Goal: Task Accomplishment & Management: Use online tool/utility

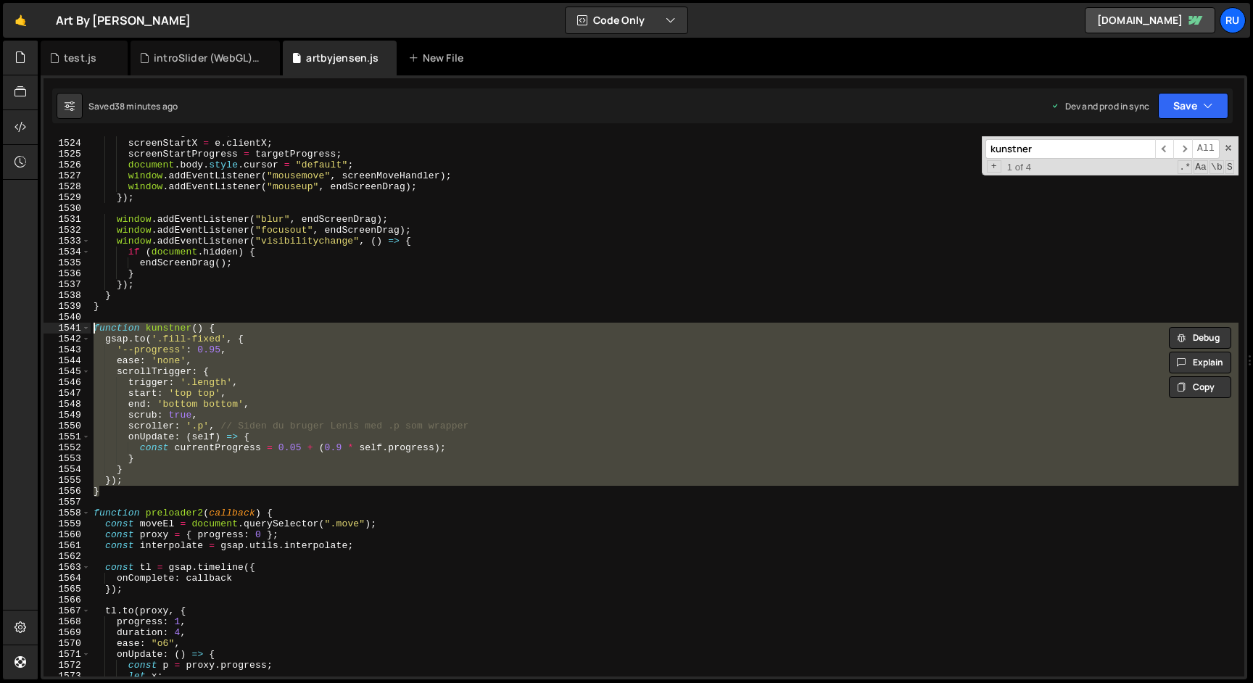
click at [318, 439] on div "screenDrag = true ; screenStartX = e . clientX ; screenStartProgress = targetPr…" at bounding box center [665, 406] width 1148 height 540
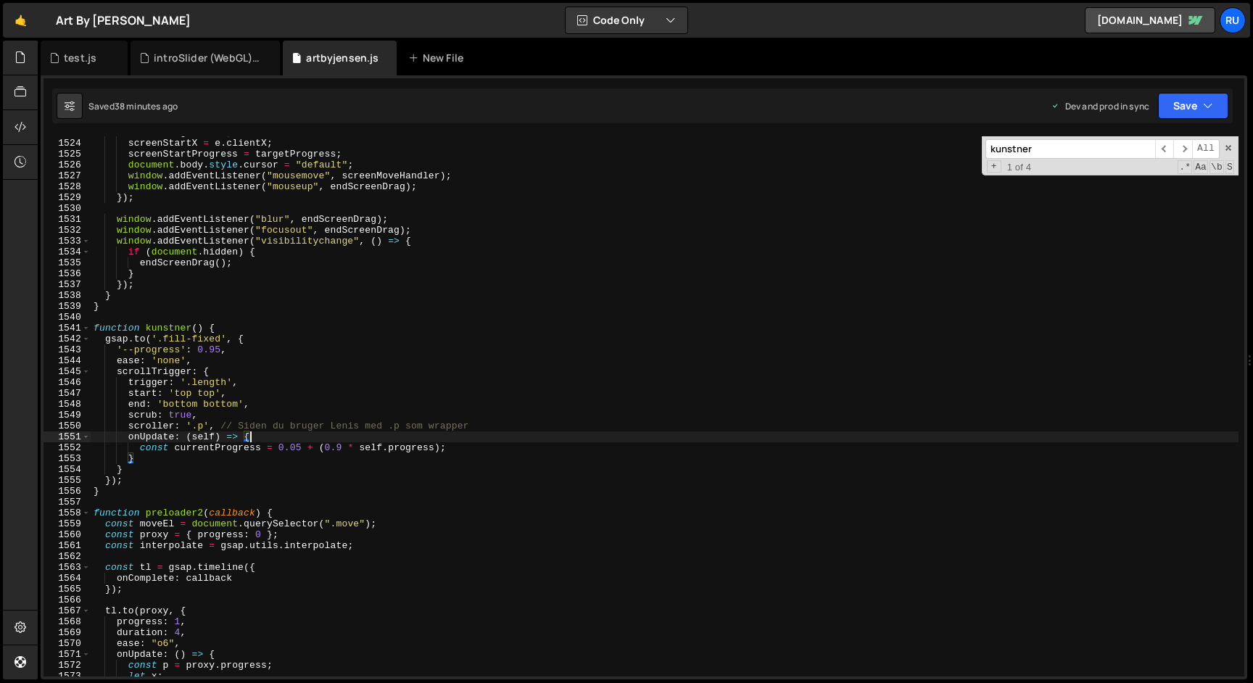
click at [1136, 145] on input "kunstner" at bounding box center [1070, 149] width 170 height 20
click at [1182, 141] on span "​" at bounding box center [1182, 149] width 19 height 20
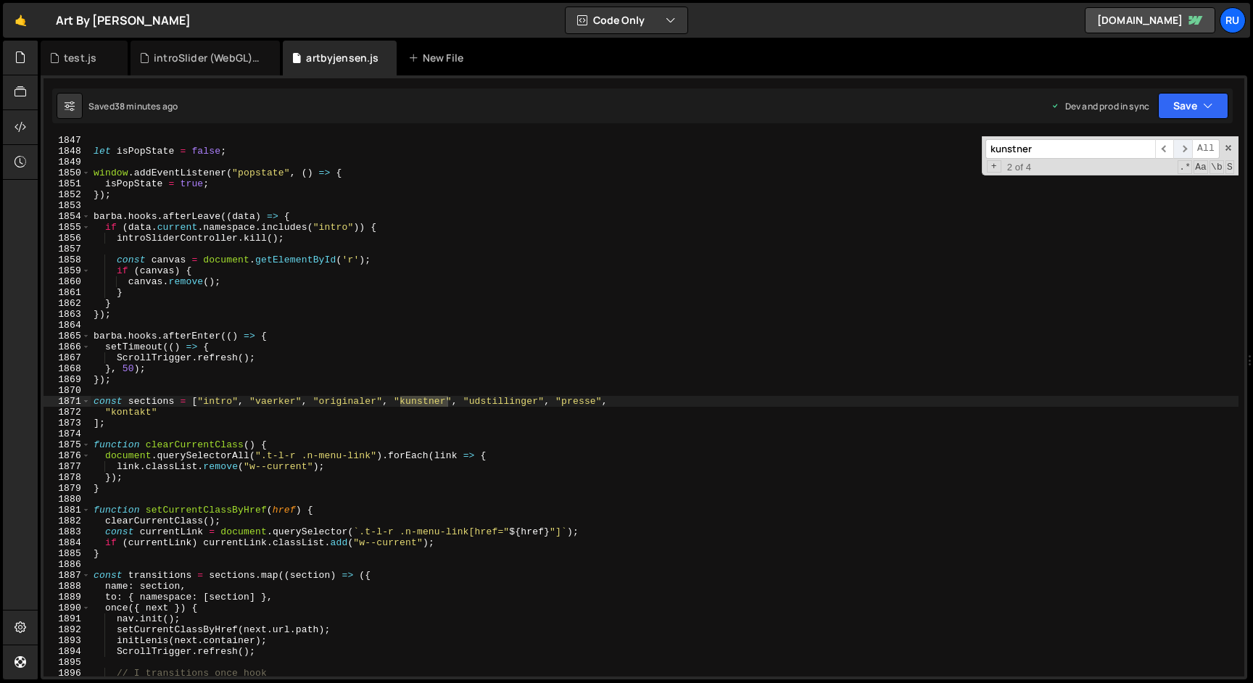
click at [1182, 143] on span "​" at bounding box center [1182, 149] width 19 height 20
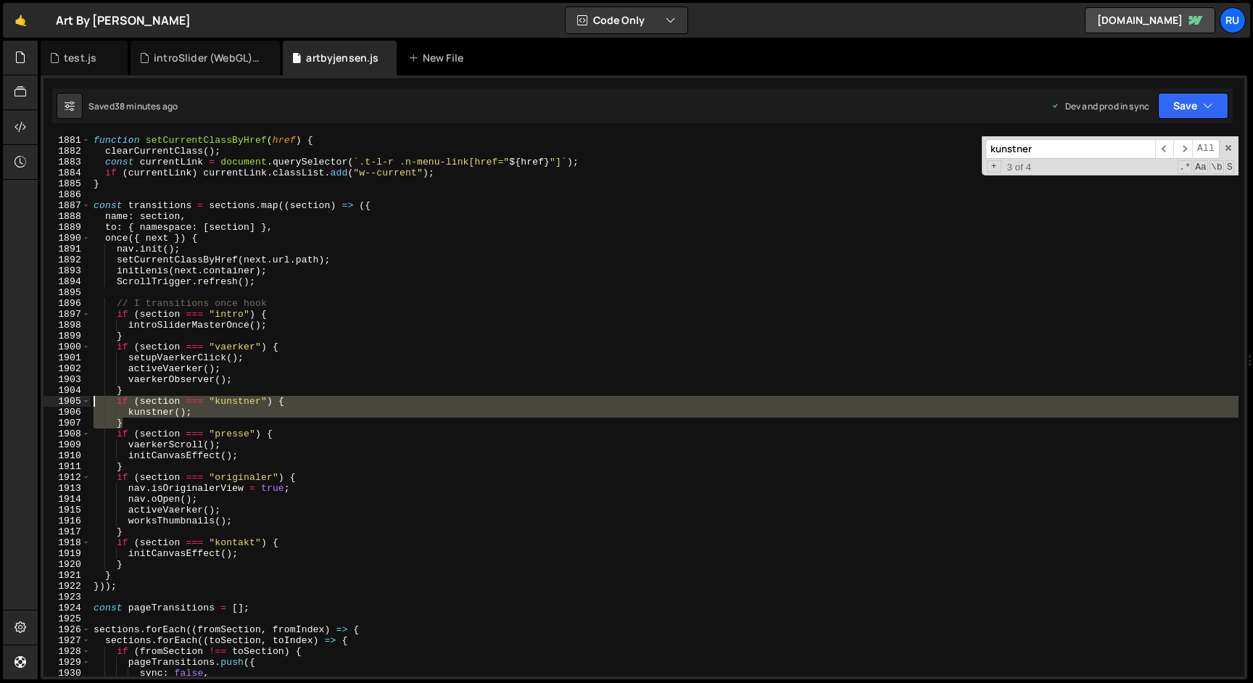
drag, startPoint x: 140, startPoint y: 420, endPoint x: 51, endPoint y: 397, distance: 92.1
click at [51, 397] on div "} 1881 1882 1883 1884 1885 1886 1887 1888 1889 1890 1891 1892 1893 1894 1895 18…" at bounding box center [643, 406] width 1200 height 540
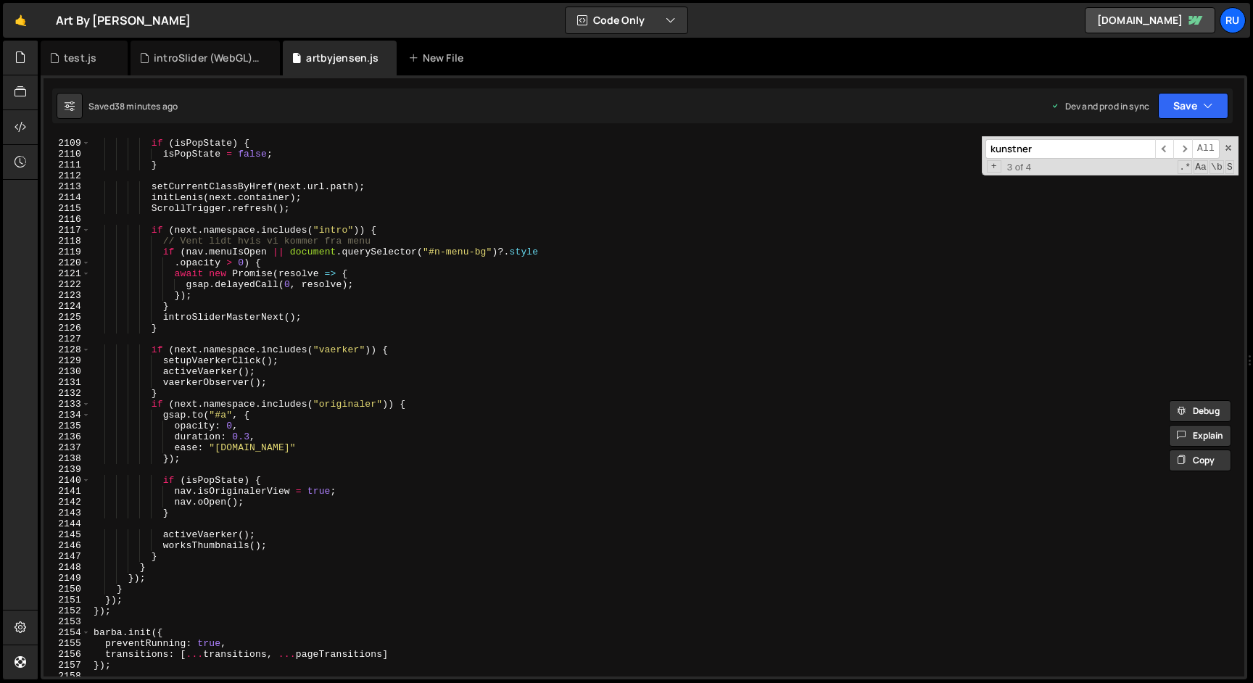
scroll to position [23215, 0]
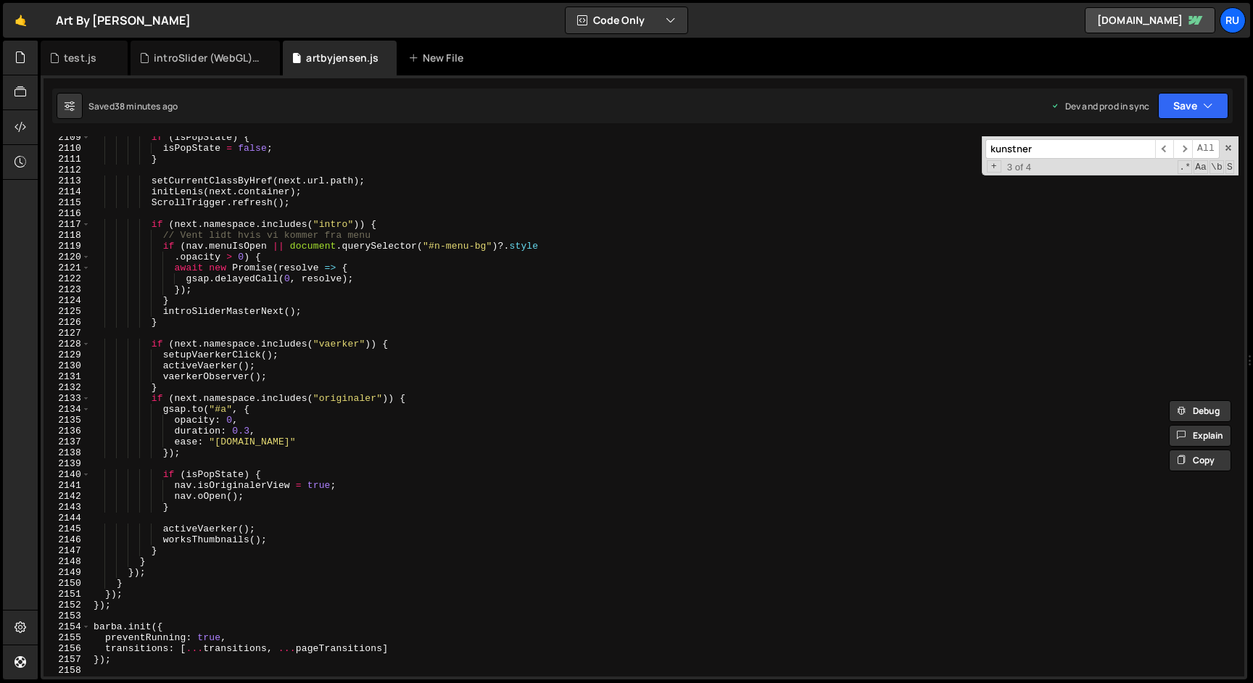
click at [172, 389] on div "if ( isPopState ) { isPopState = false ; } setCurrentClassByHref ( next . url .…" at bounding box center [665, 413] width 1148 height 562
type textarea "}"
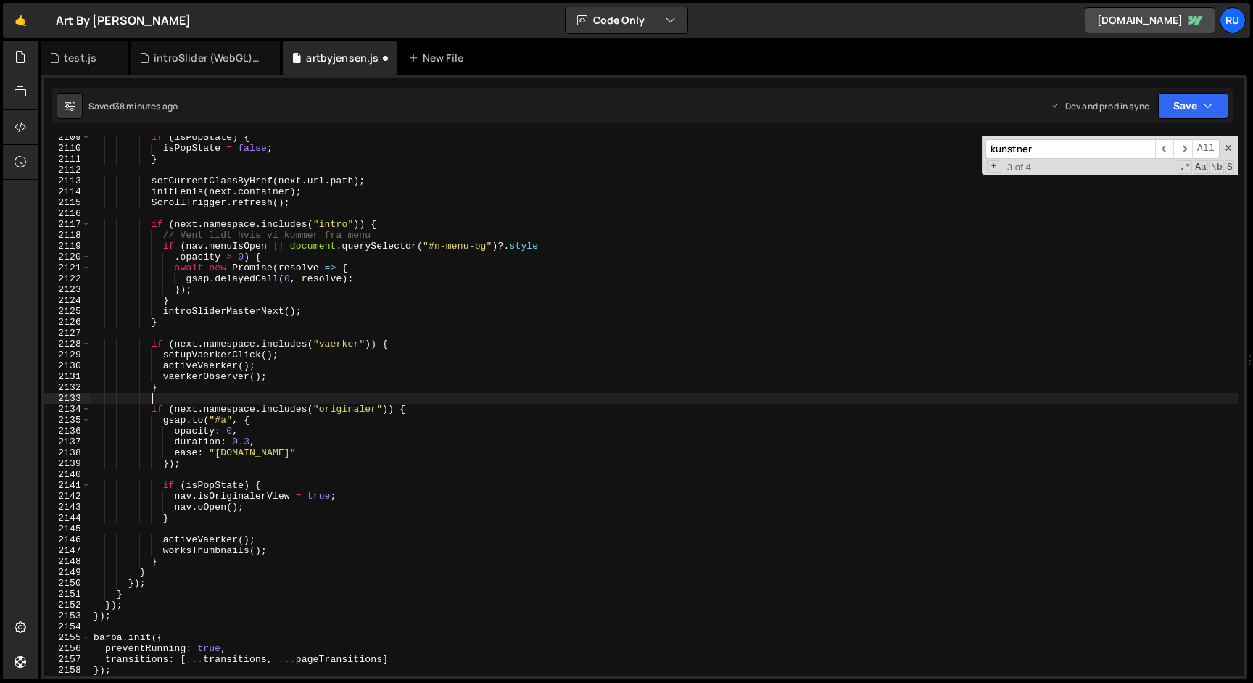
paste textarea "}"
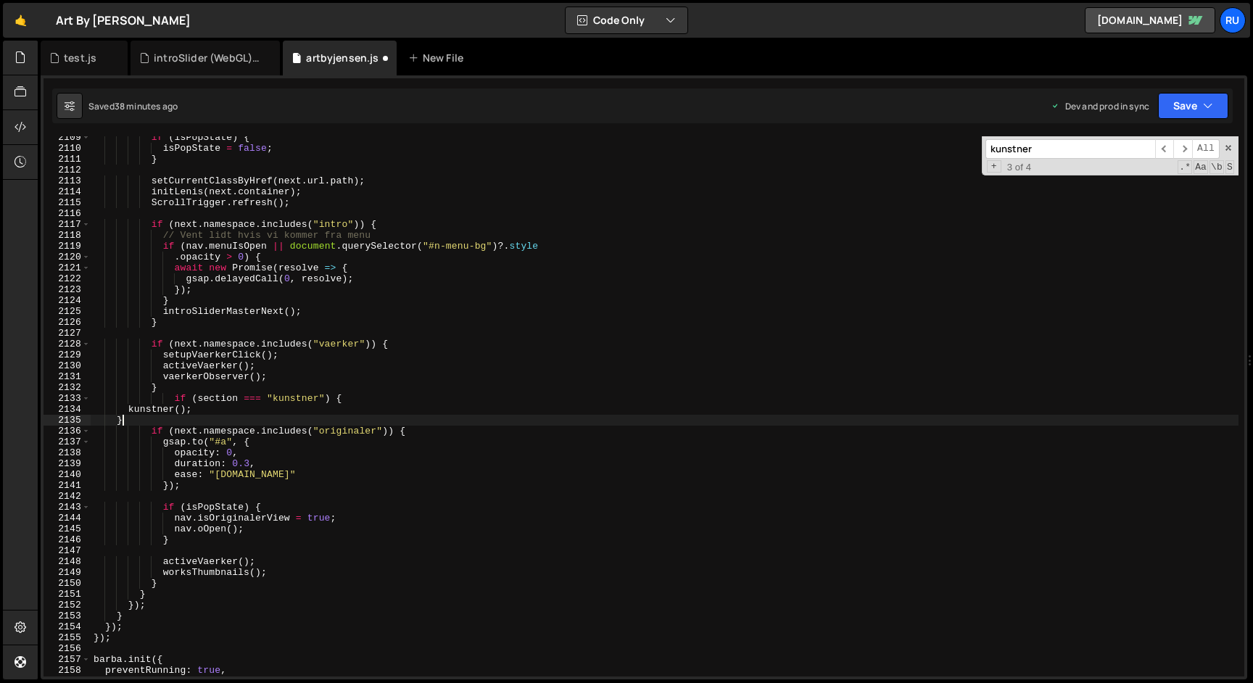
scroll to position [0, 1]
drag, startPoint x: 399, startPoint y: 344, endPoint x: 112, endPoint y: 347, distance: 287.1
click at [112, 347] on div "if ( isPopState ) { isPopState = false ; } setCurrentClassByHref ( next . url .…" at bounding box center [665, 413] width 1148 height 562
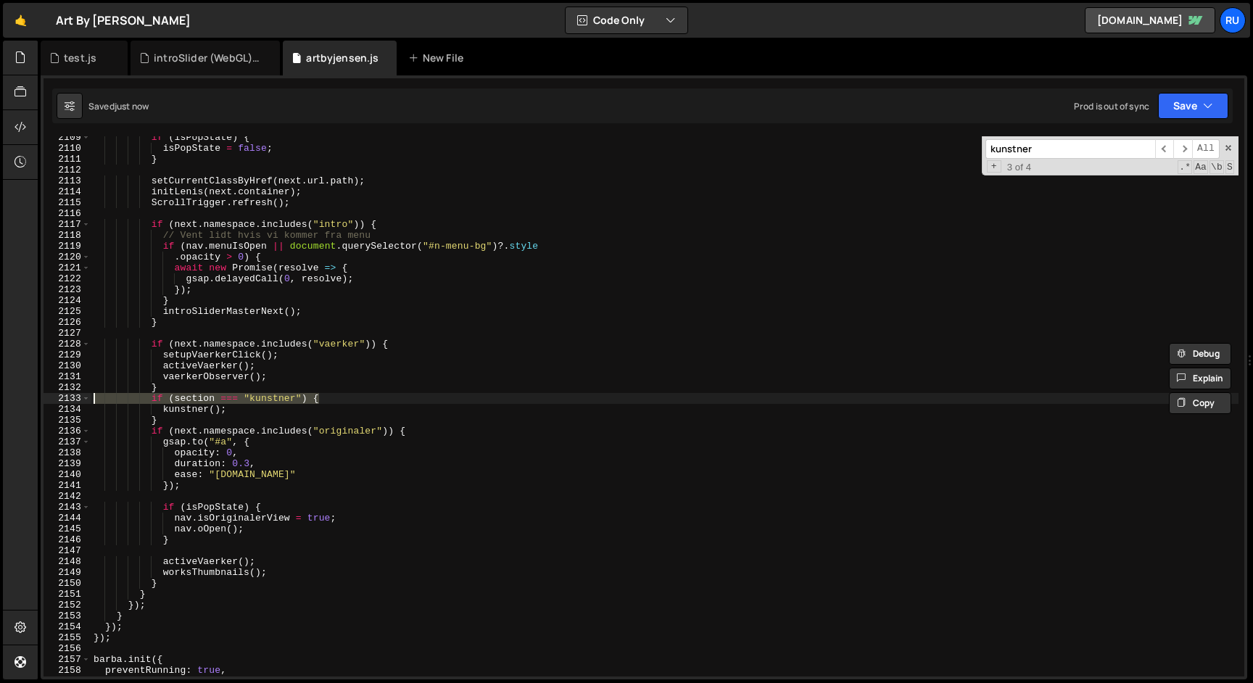
drag, startPoint x: 336, startPoint y: 398, endPoint x: 28, endPoint y: 398, distance: 308.1
click at [28, 398] on div "Hold on a sec... Are you certain you wish to leave this page? Any changes you'v…" at bounding box center [626, 341] width 1253 height 683
paste textarea "if (next.namespace.includes("vaerker")"
click at [331, 397] on div "if ( isPopState ) { isPopState = false ; } setCurrentClassByHref ( next . url .…" at bounding box center [665, 413] width 1148 height 562
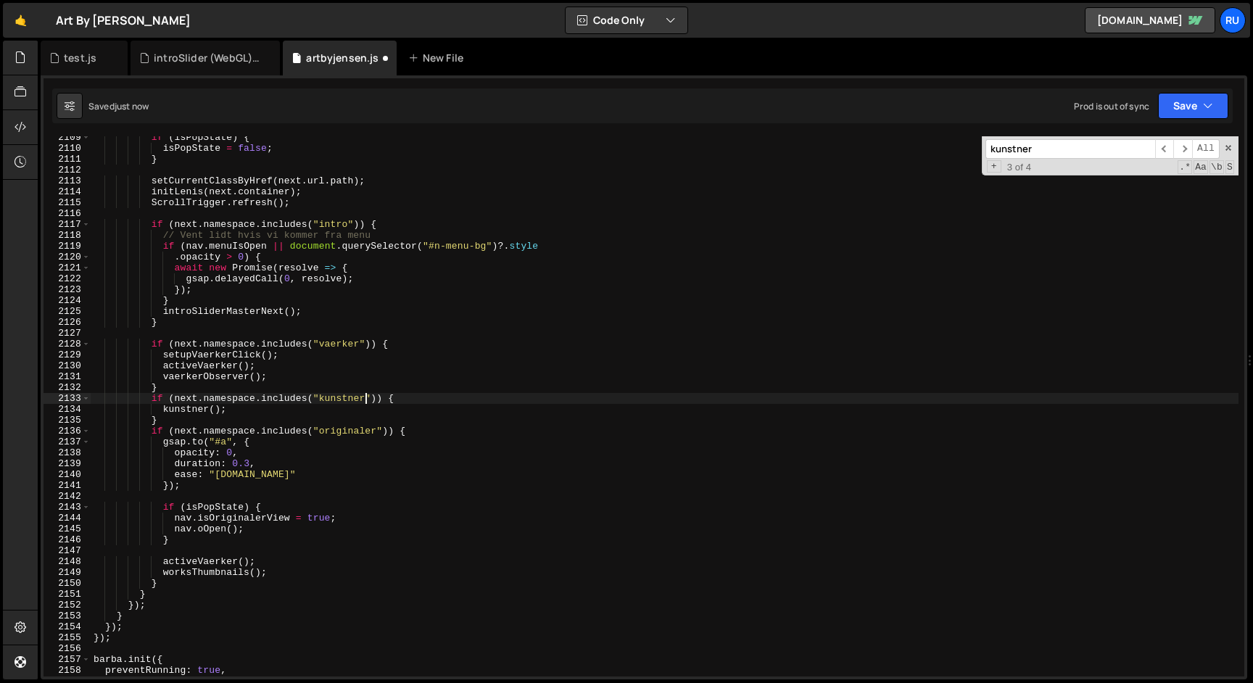
scroll to position [0, 20]
click at [1189, 121] on div "Saved just now Prod is out of sync Upgrade to Edit Save Save to Staging S Saved…" at bounding box center [642, 105] width 1180 height 35
click at [1189, 113] on button "Save" at bounding box center [1193, 106] width 70 height 26
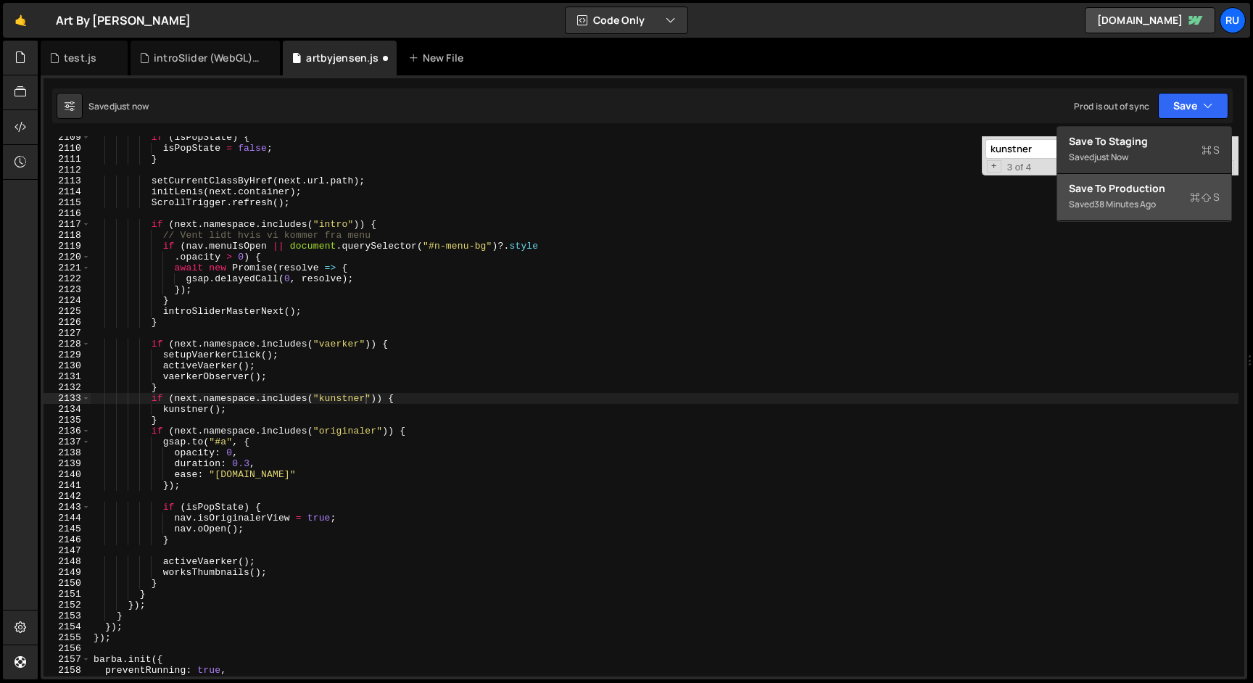
click at [1182, 185] on div "Save to Production S" at bounding box center [1144, 188] width 151 height 14
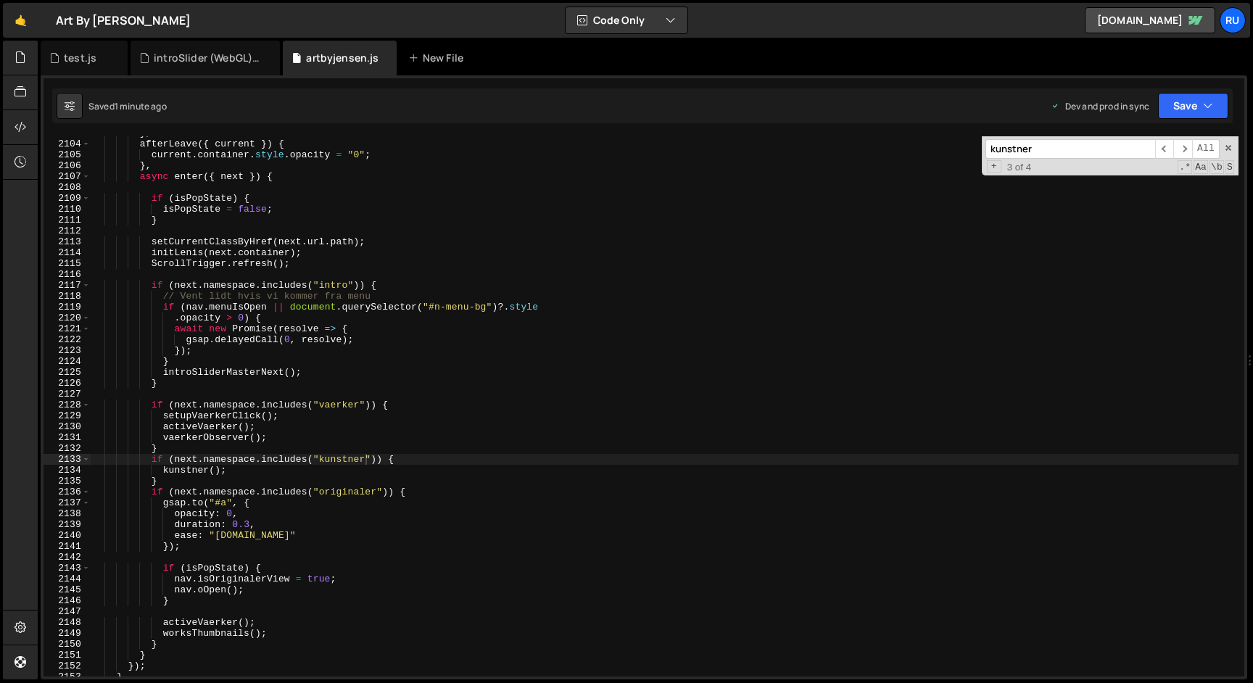
scroll to position [0, 9]
click at [281, 469] on div "} , afterLeave ({ current }) { current . container . style . opacity = "0" ; } …" at bounding box center [665, 409] width 1148 height 562
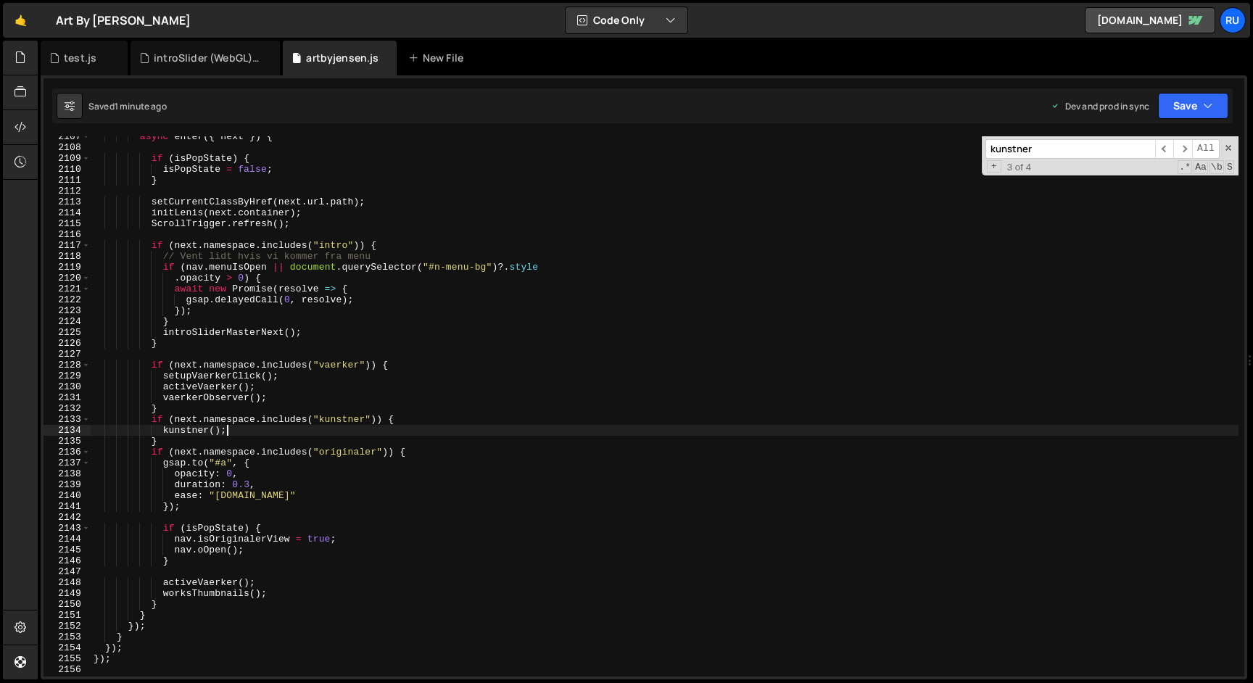
scroll to position [0, 1]
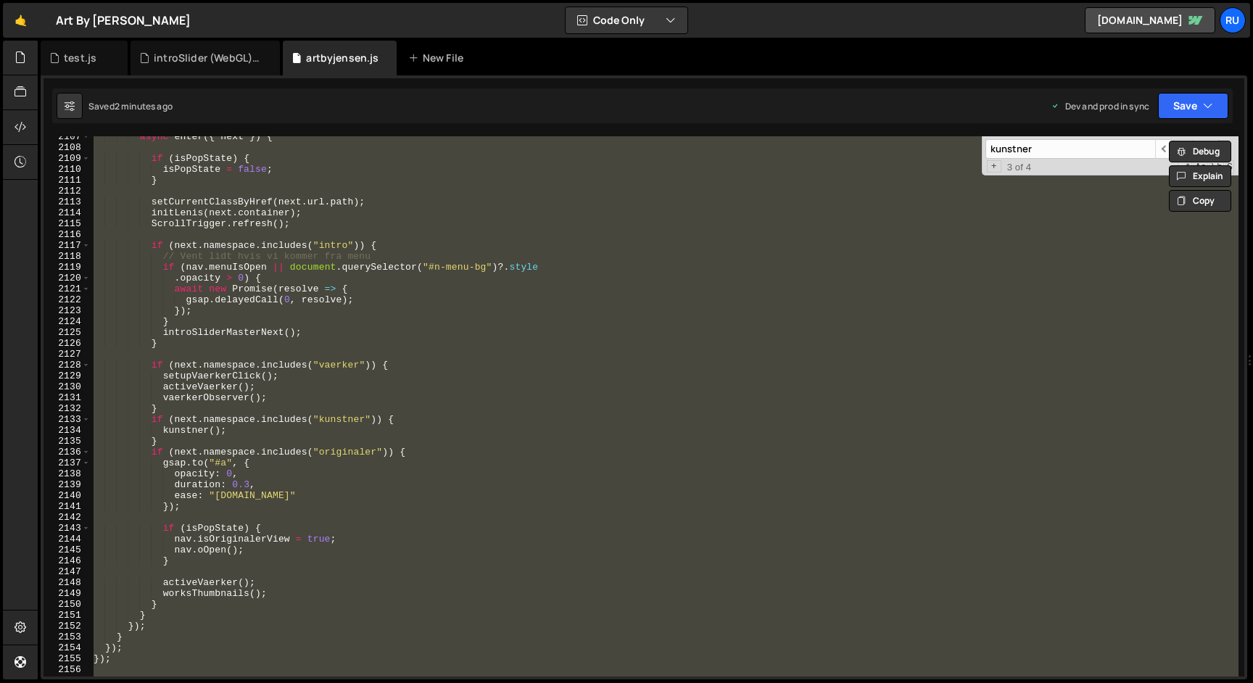
click at [589, 340] on div "async enter ({ next }) { if ( isPopState ) { isPopState = false ; } setCurrentC…" at bounding box center [665, 406] width 1148 height 540
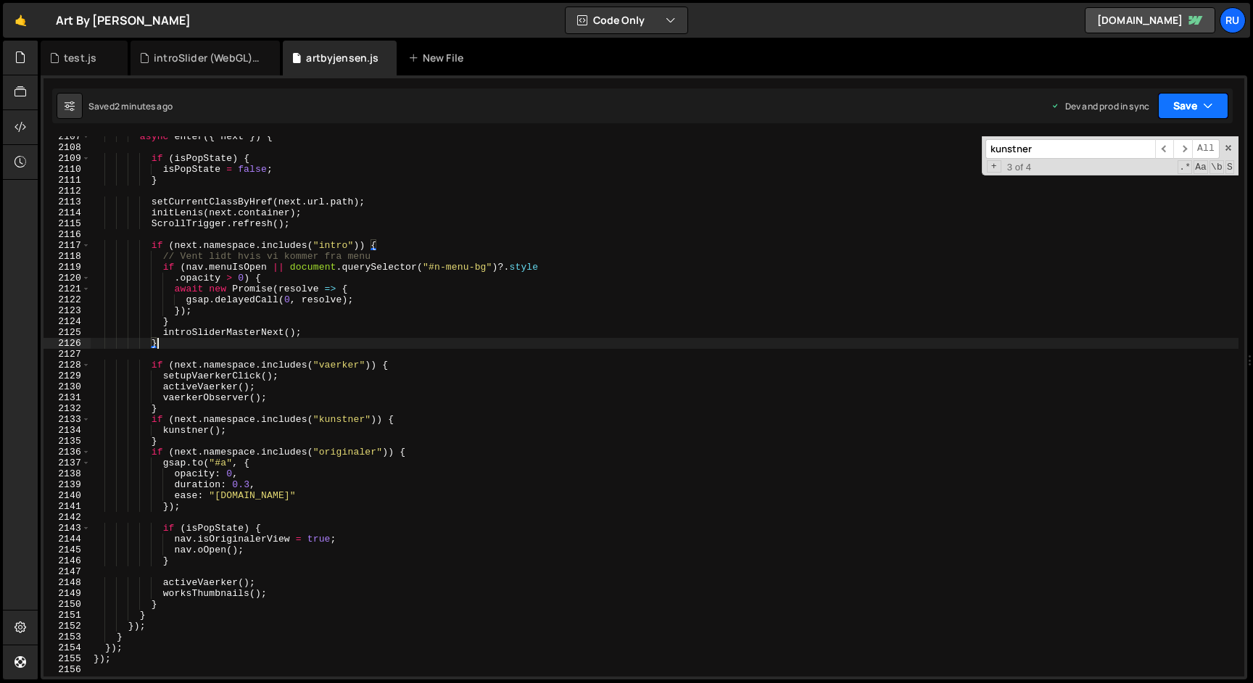
click at [1191, 103] on button "Save" at bounding box center [1193, 106] width 70 height 26
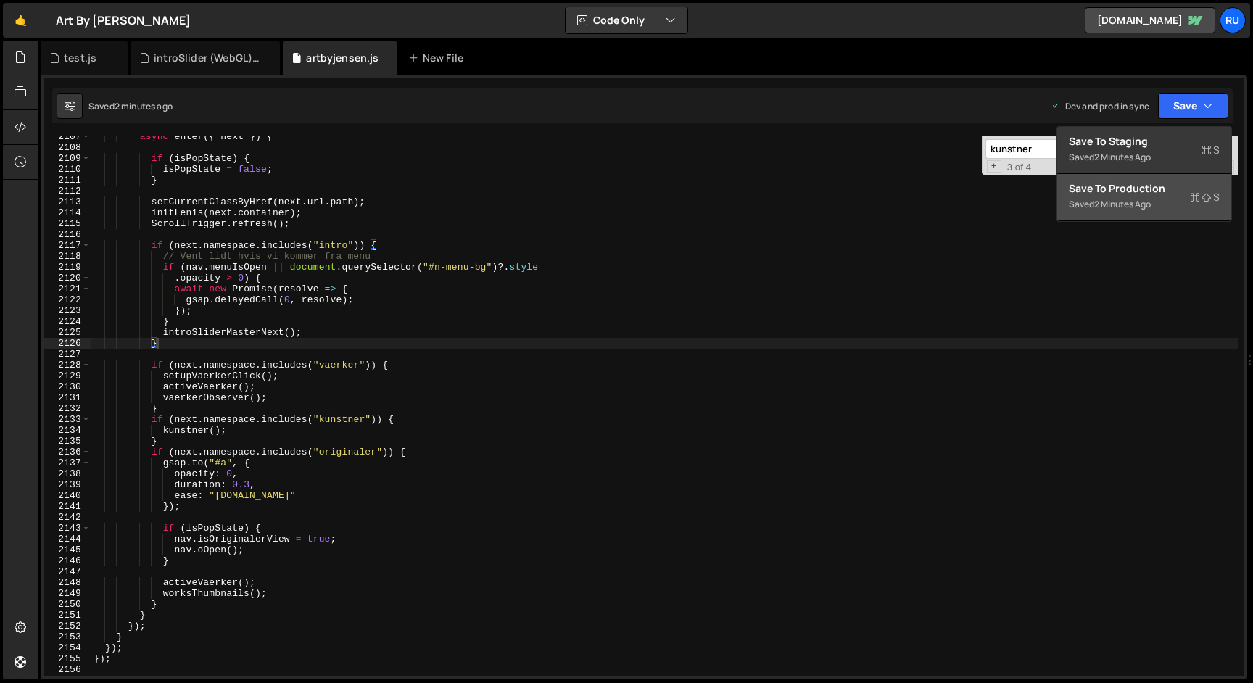
click at [1142, 202] on div "2 minutes ago" at bounding box center [1122, 204] width 57 height 12
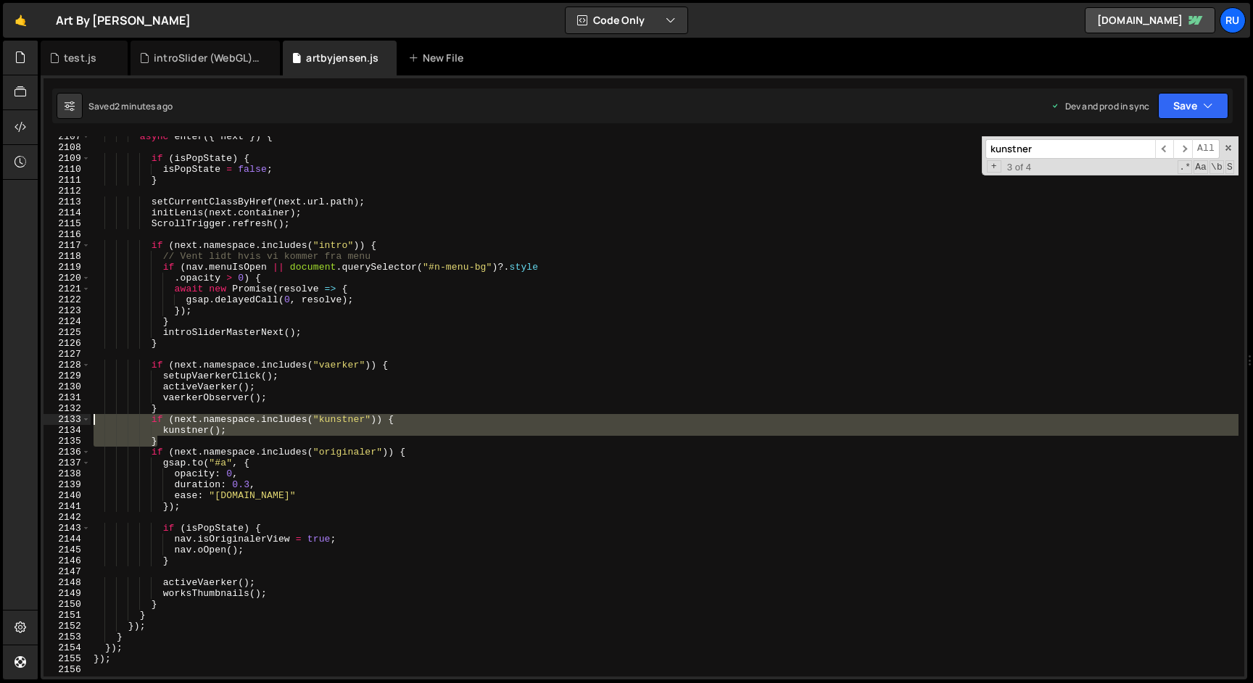
drag, startPoint x: 180, startPoint y: 439, endPoint x: 59, endPoint y: 415, distance: 123.5
click at [59, 415] on div "} 2107 2108 2109 2110 2111 2112 2113 2114 2115 2116 2117 2118 2119 2120 2121 21…" at bounding box center [643, 406] width 1200 height 540
paste textarea "}"
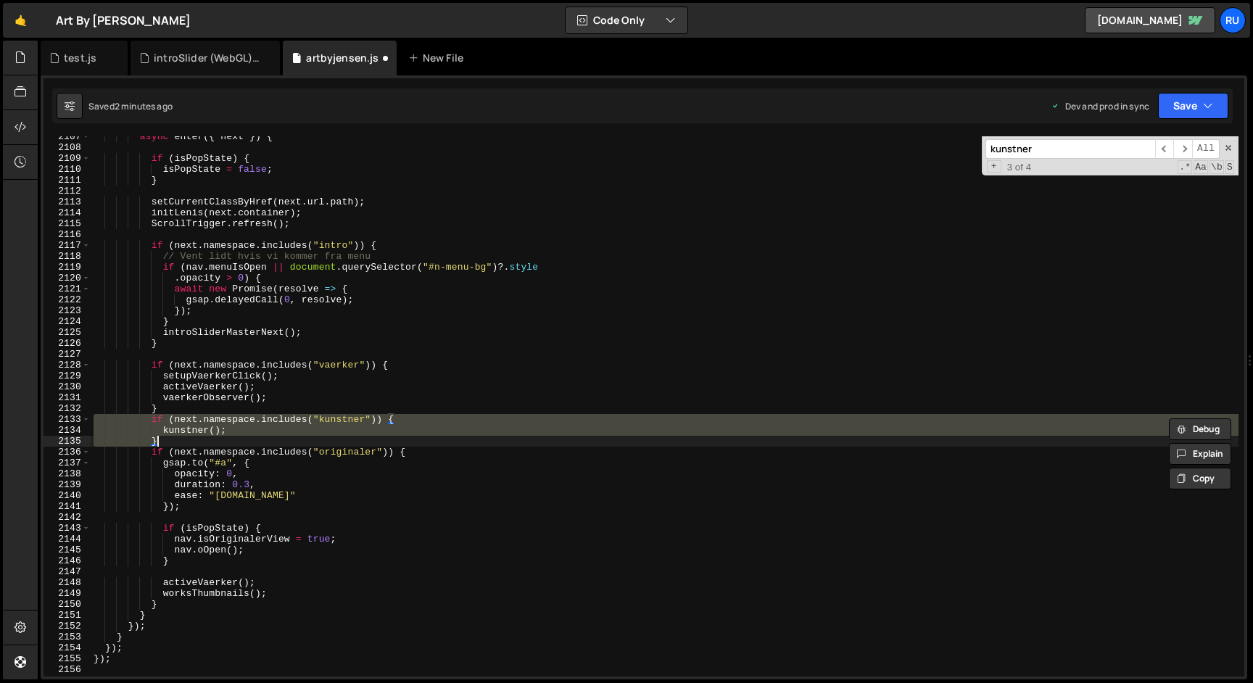
paste textarea
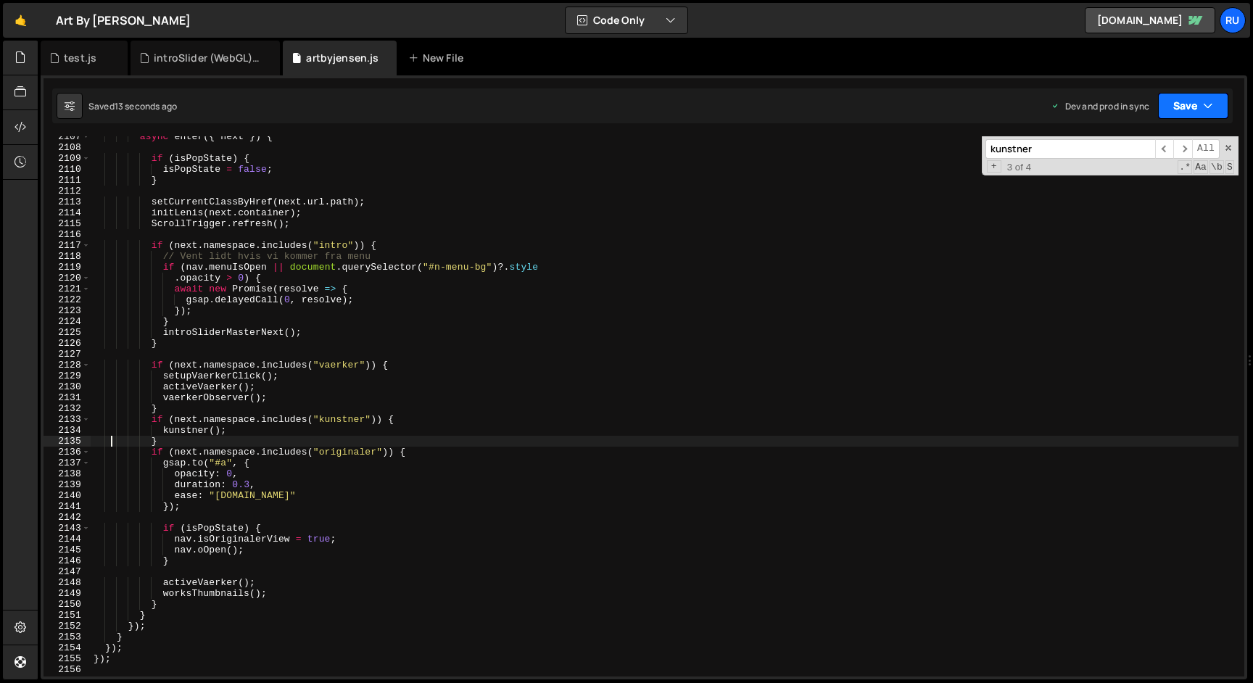
click at [1198, 110] on button "Save" at bounding box center [1193, 106] width 70 height 26
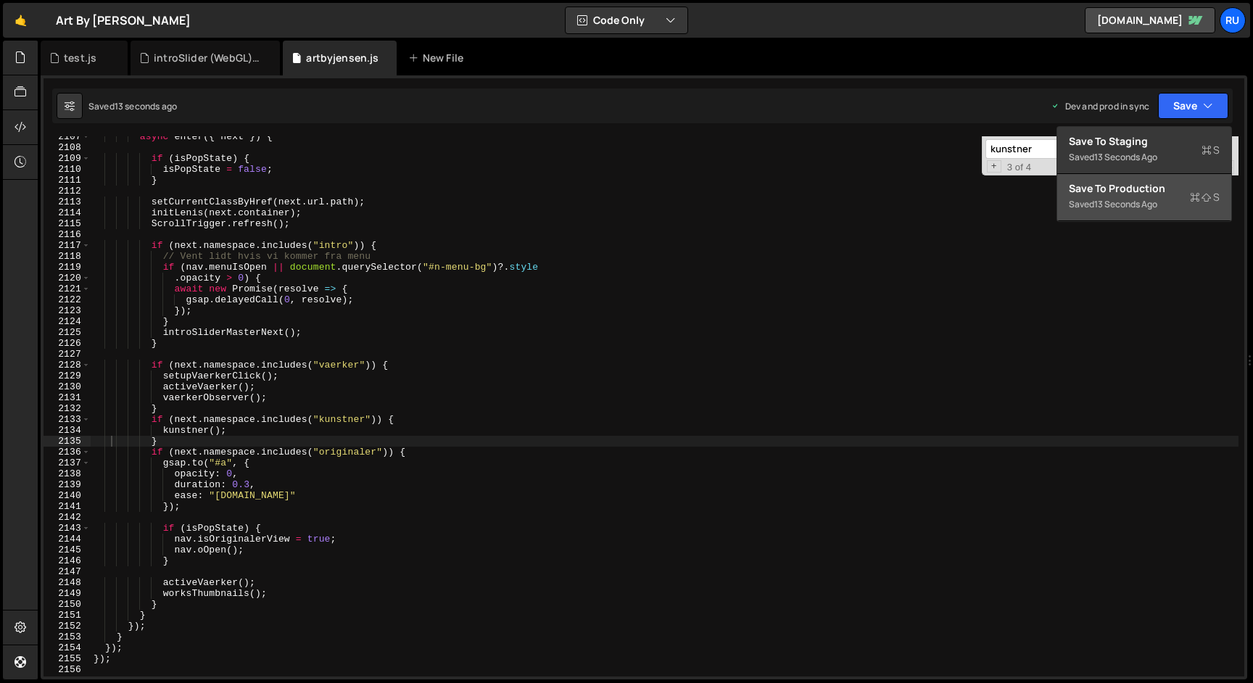
click at [1171, 196] on div "Saved 13 seconds ago" at bounding box center [1144, 204] width 151 height 17
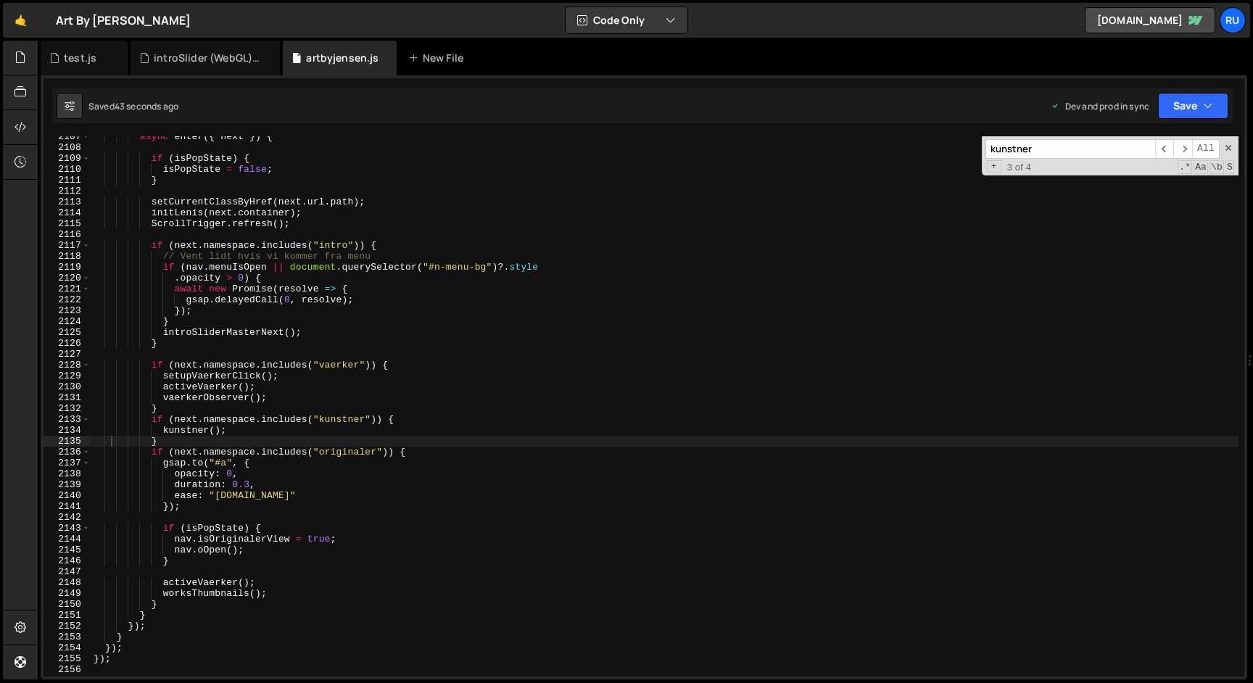
click at [478, 287] on div "async enter ({ next }) { if ( isPopState ) { isPopState = false ; } setCurrentC…" at bounding box center [665, 412] width 1148 height 562
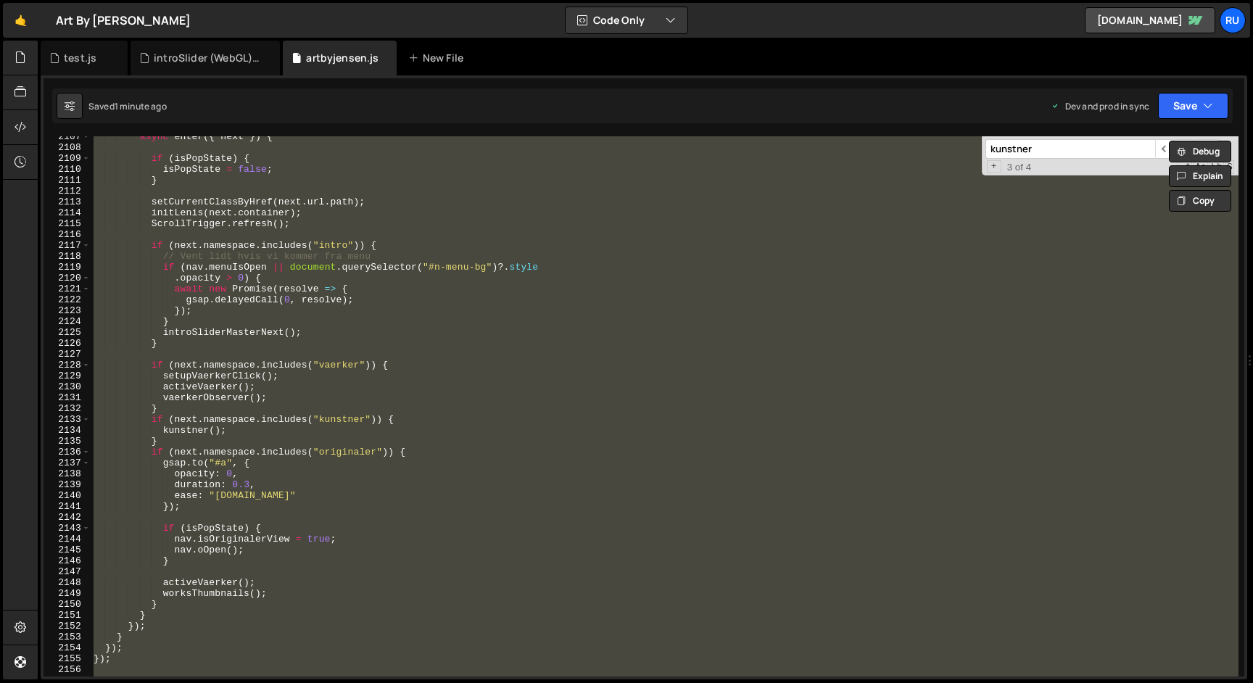
click at [209, 433] on div "async enter ({ next }) { if ( isPopState ) { isPopState = false ; } setCurrentC…" at bounding box center [665, 406] width 1148 height 540
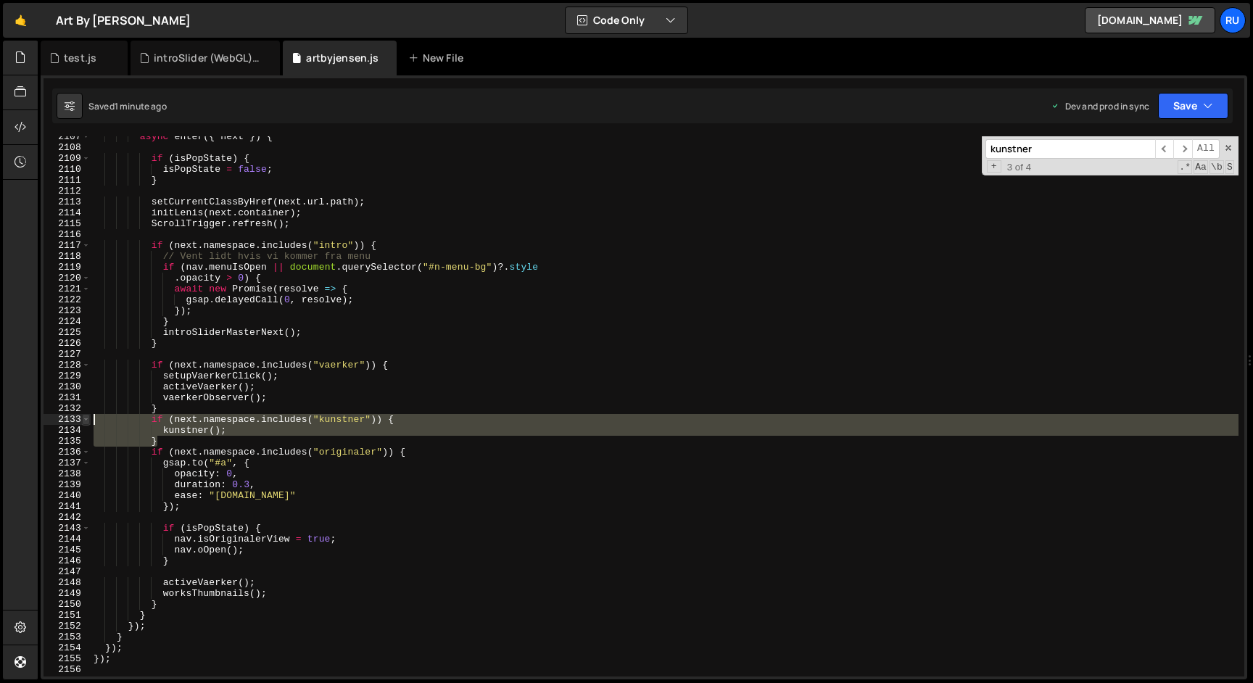
drag, startPoint x: 176, startPoint y: 440, endPoint x: 83, endPoint y: 423, distance: 95.0
click at [83, 423] on div "kunstner(); 2107 2108 2109 2110 2111 2112 2113 2114 2115 2116 2117 2118 2119 21…" at bounding box center [643, 406] width 1200 height 540
paste textarea "}"
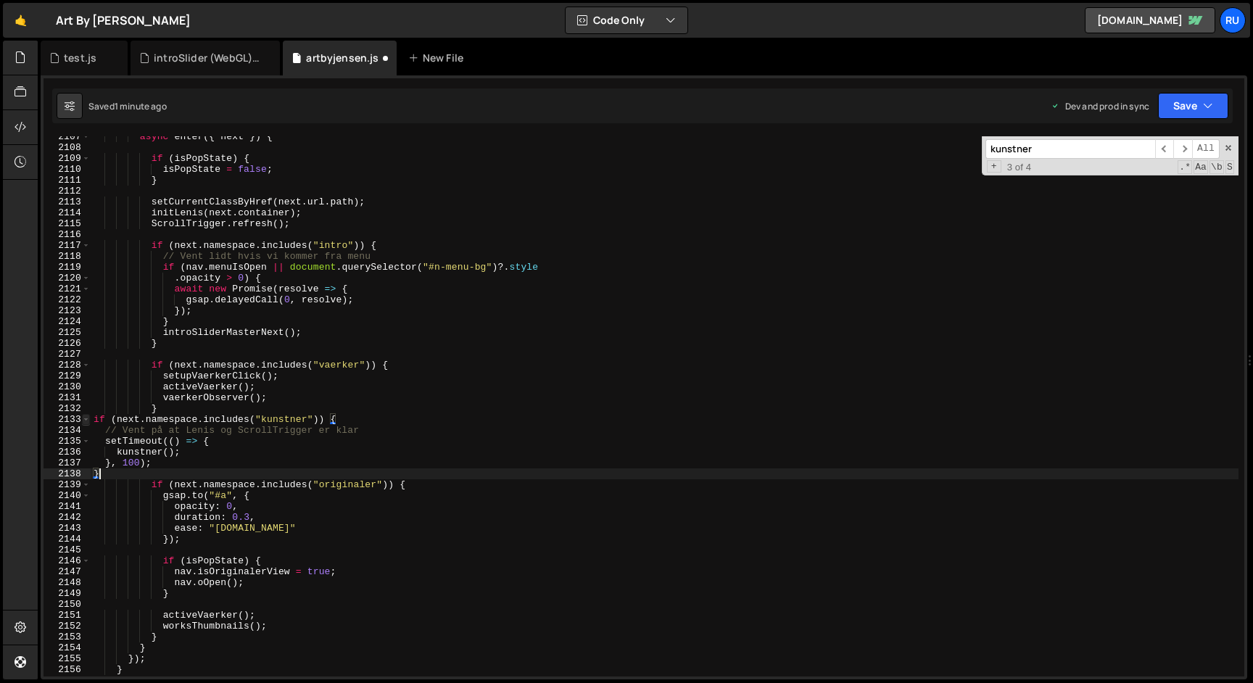
scroll to position [0, 0]
click at [1176, 108] on button "Save" at bounding box center [1193, 106] width 70 height 26
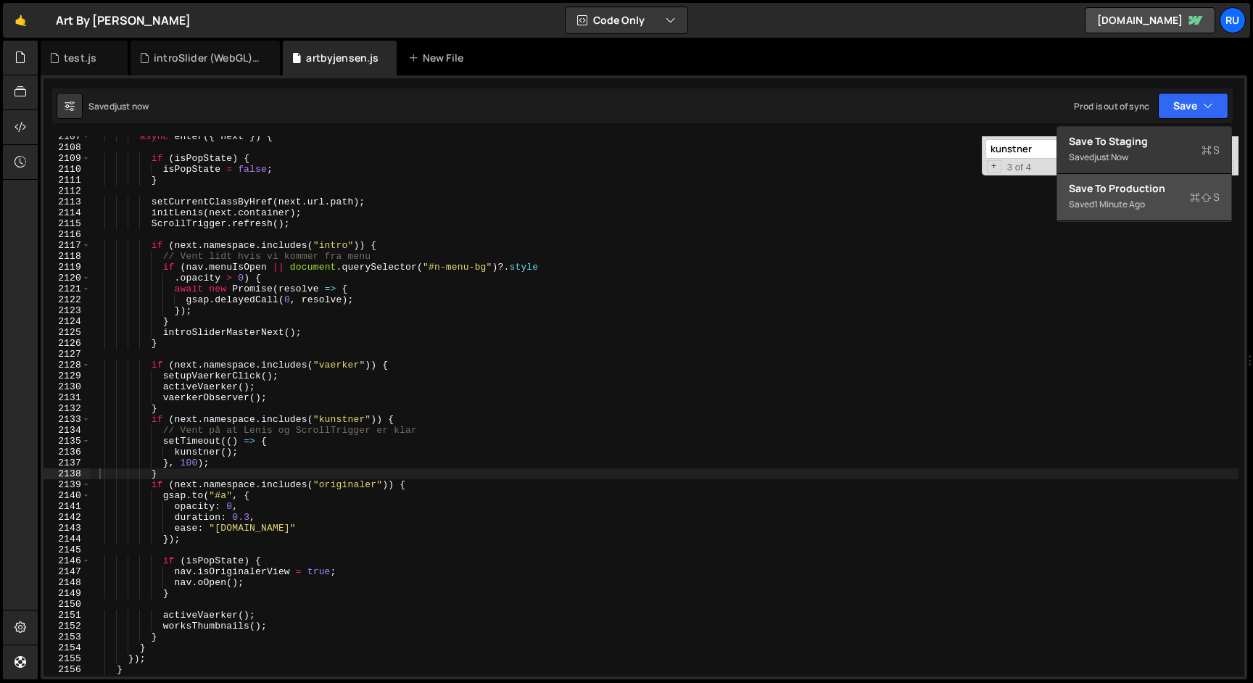
click at [1161, 200] on div "Saved 1 minute ago" at bounding box center [1144, 204] width 151 height 17
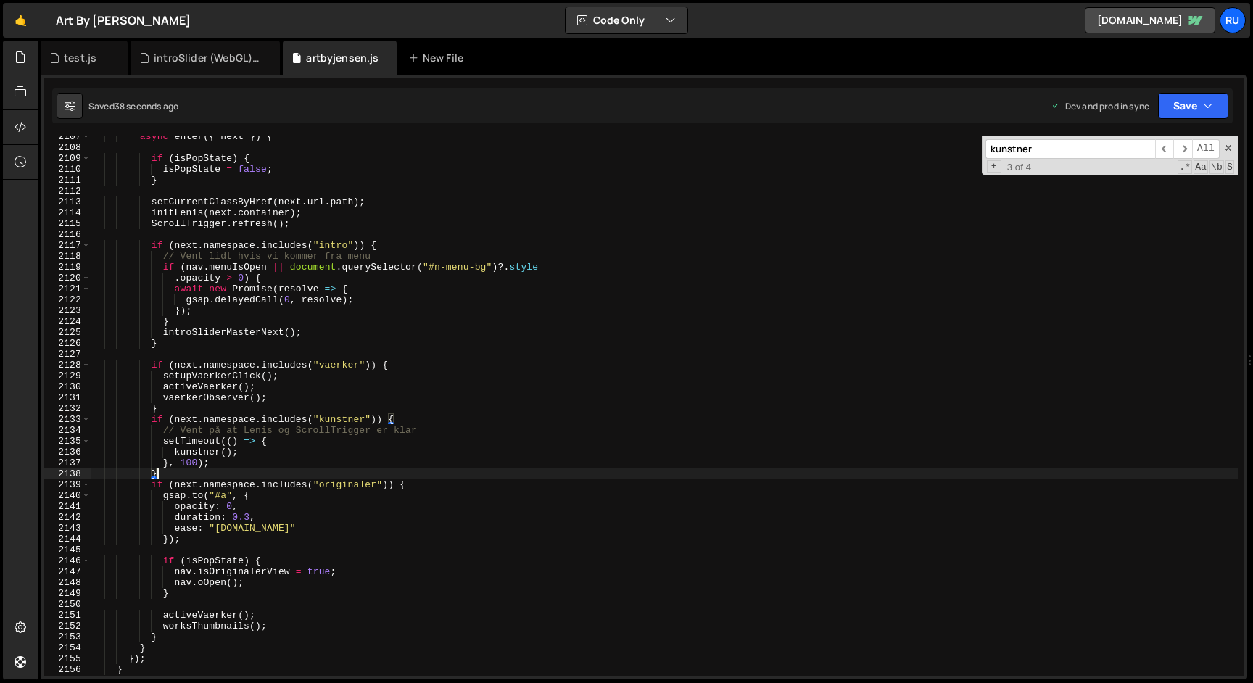
drag, startPoint x: 188, startPoint y: 471, endPoint x: 142, endPoint y: 468, distance: 46.5
click at [142, 468] on div "async enter ({ next }) { if ( isPopState ) { isPopState = false ; } setCurrentC…" at bounding box center [665, 412] width 1148 height 562
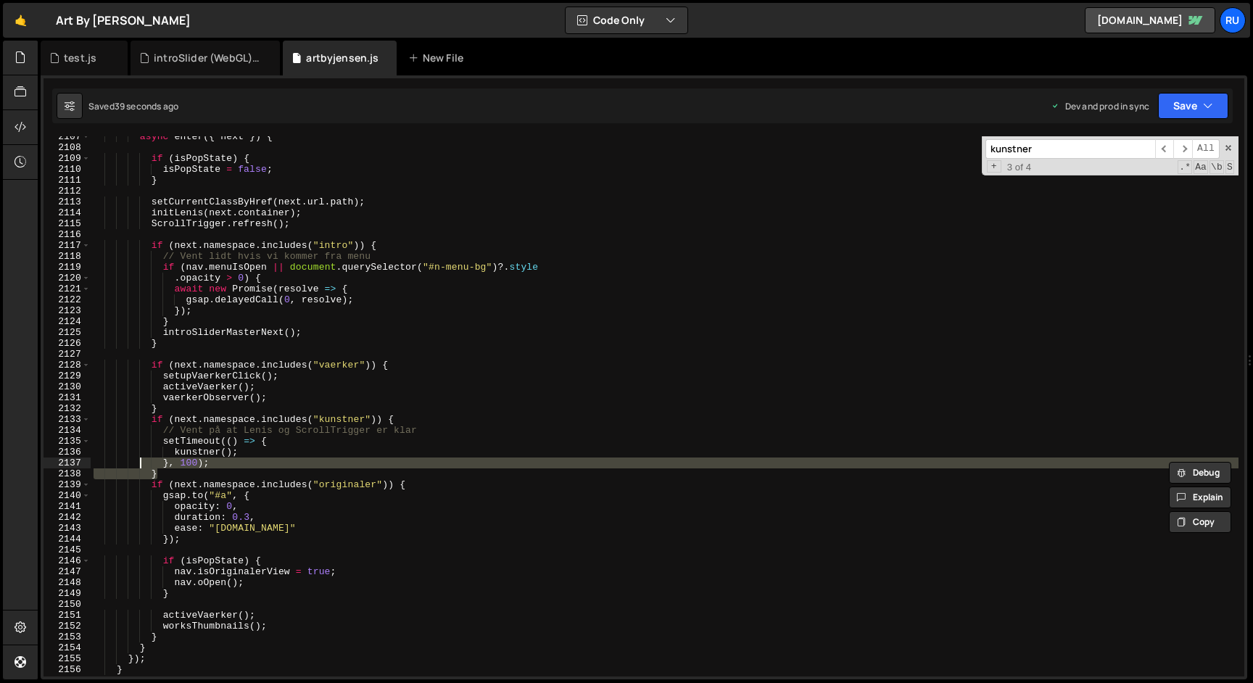
click at [239, 468] on div "async enter ({ next }) { if ( isPopState ) { isPopState = false ; } setCurrentC…" at bounding box center [665, 406] width 1148 height 540
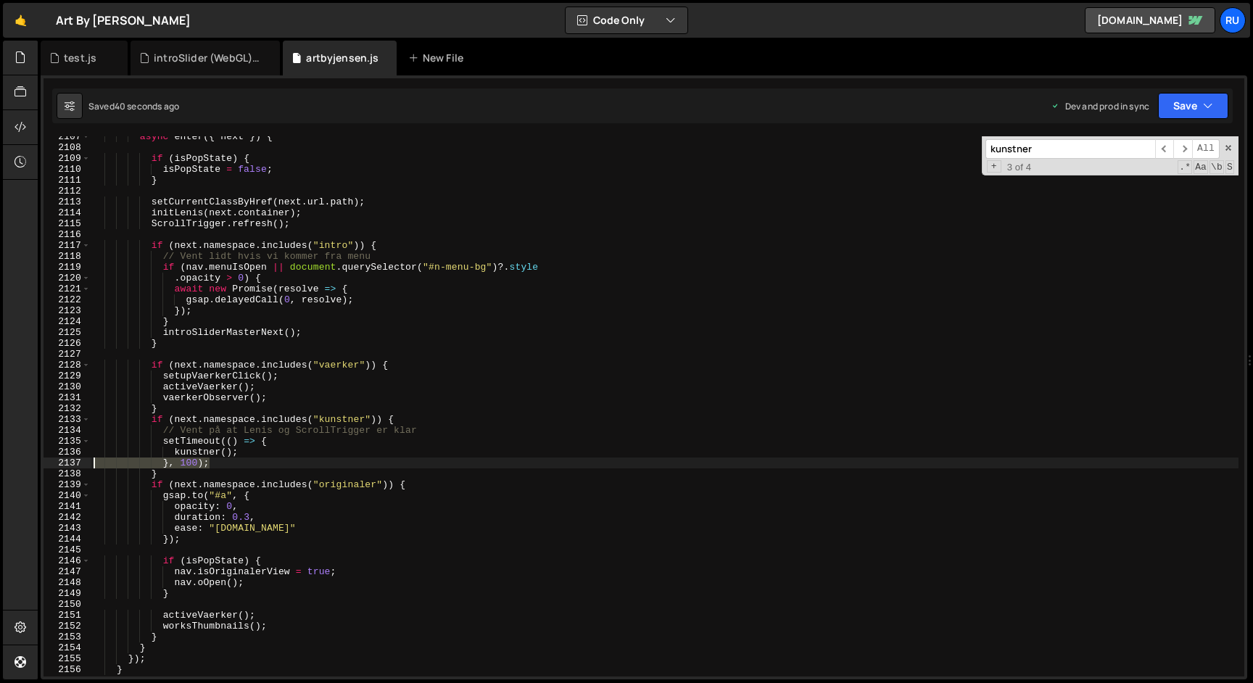
drag, startPoint x: 241, startPoint y: 465, endPoint x: 34, endPoint y: 465, distance: 207.3
click at [34, 465] on div "Hold on a sec... Are you certain you wish to leave this page? Any changes you'v…" at bounding box center [626, 341] width 1253 height 683
click at [270, 467] on div "async enter ({ next }) { if ( isPopState ) { isPopState = false ; } setCurrentC…" at bounding box center [665, 406] width 1148 height 540
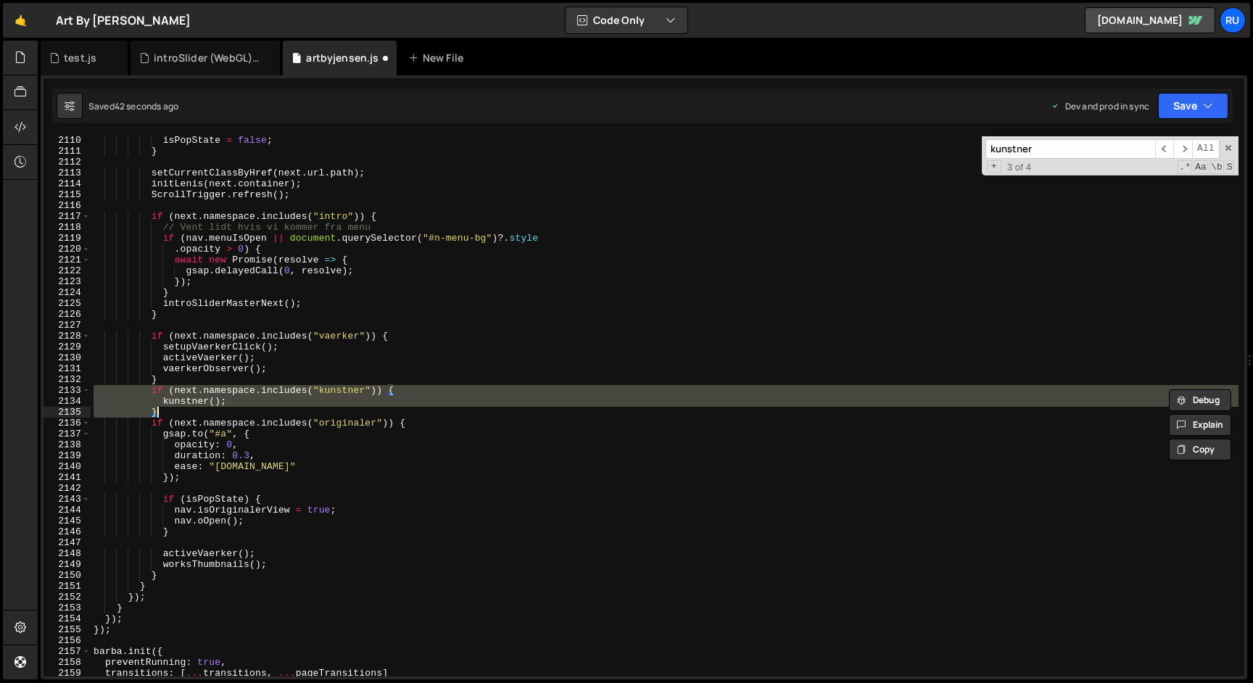
scroll to position [23199, 0]
click at [1181, 148] on span "​" at bounding box center [1182, 149] width 19 height 20
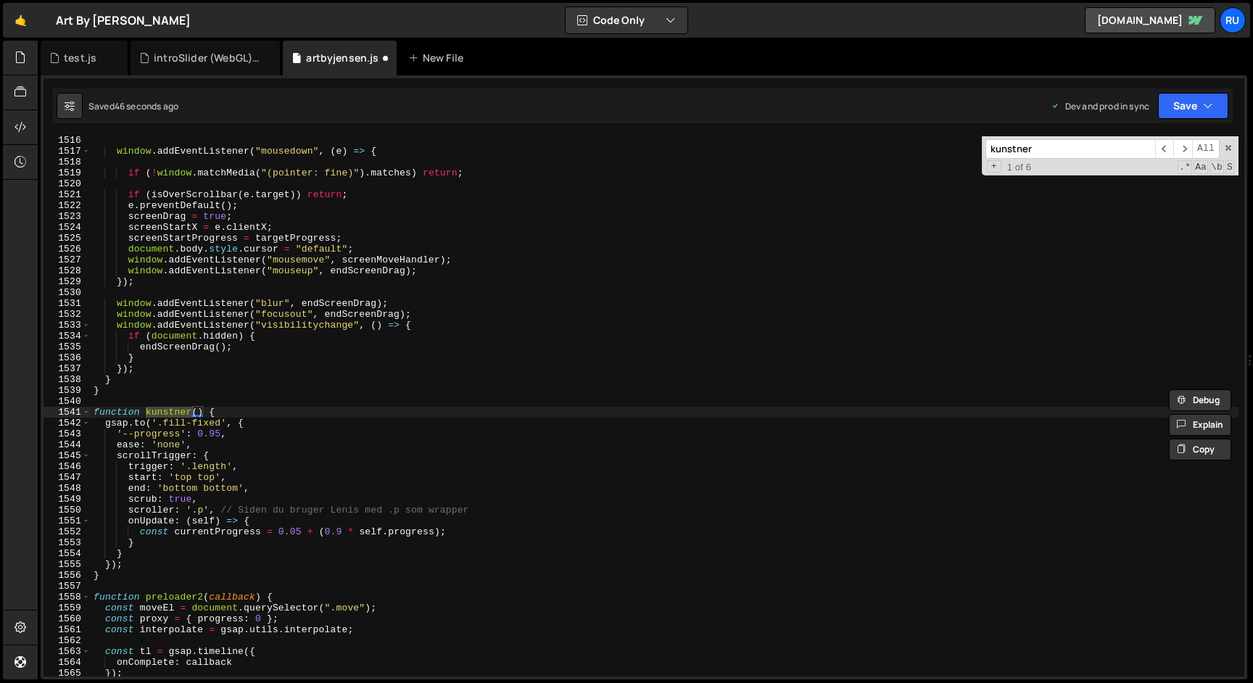
scroll to position [16409, 0]
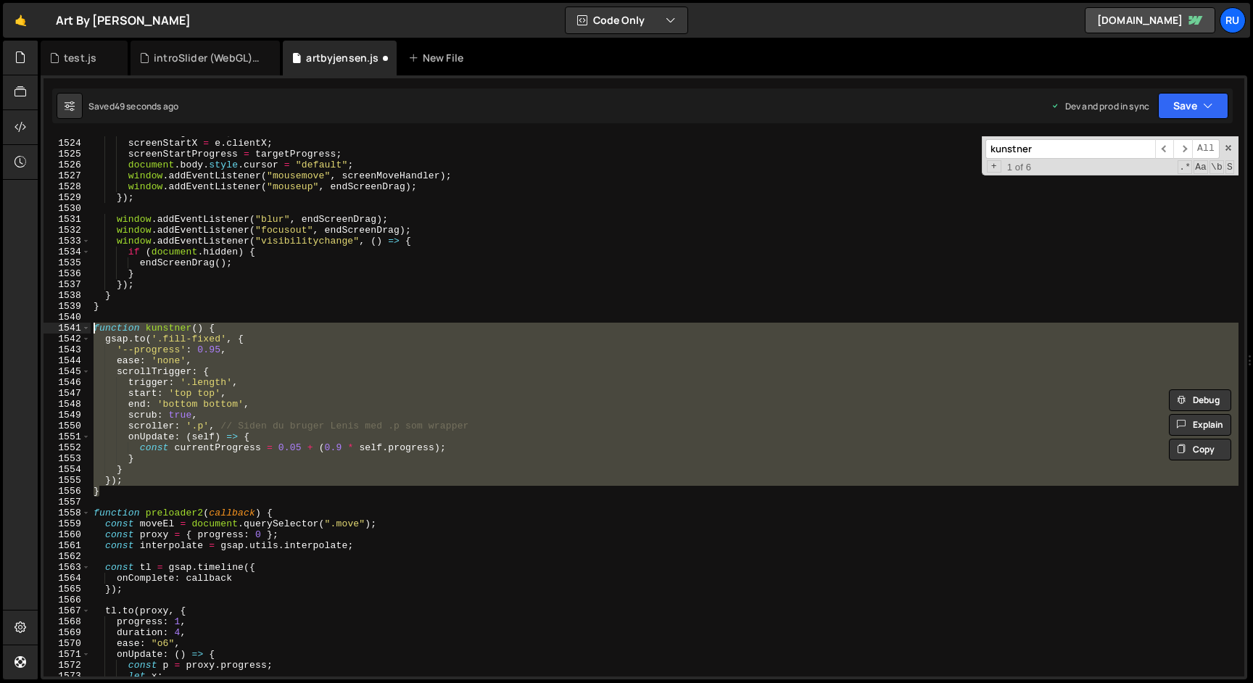
drag, startPoint x: 108, startPoint y: 494, endPoint x: 0, endPoint y: 331, distance: 195.0
click at [0, 331] on div "Hold on a sec... Are you certain you wish to leave this page? Any changes you'v…" at bounding box center [626, 341] width 1253 height 683
paste textarea "}"
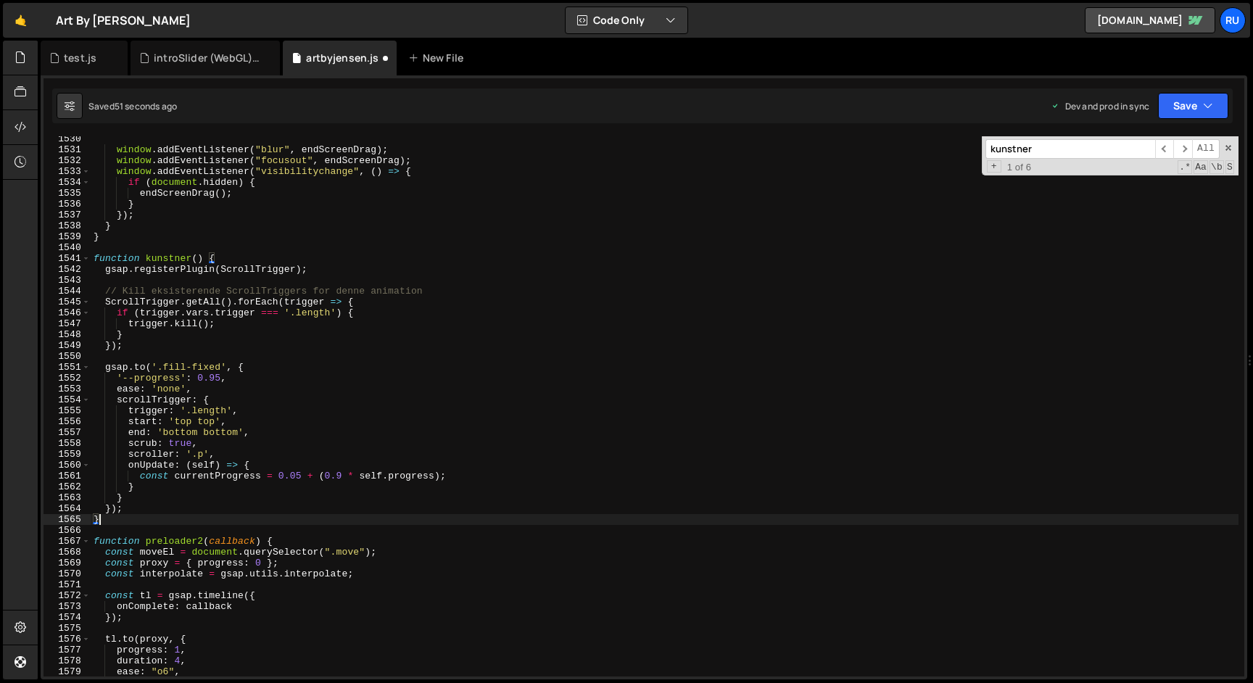
scroll to position [16435, 0]
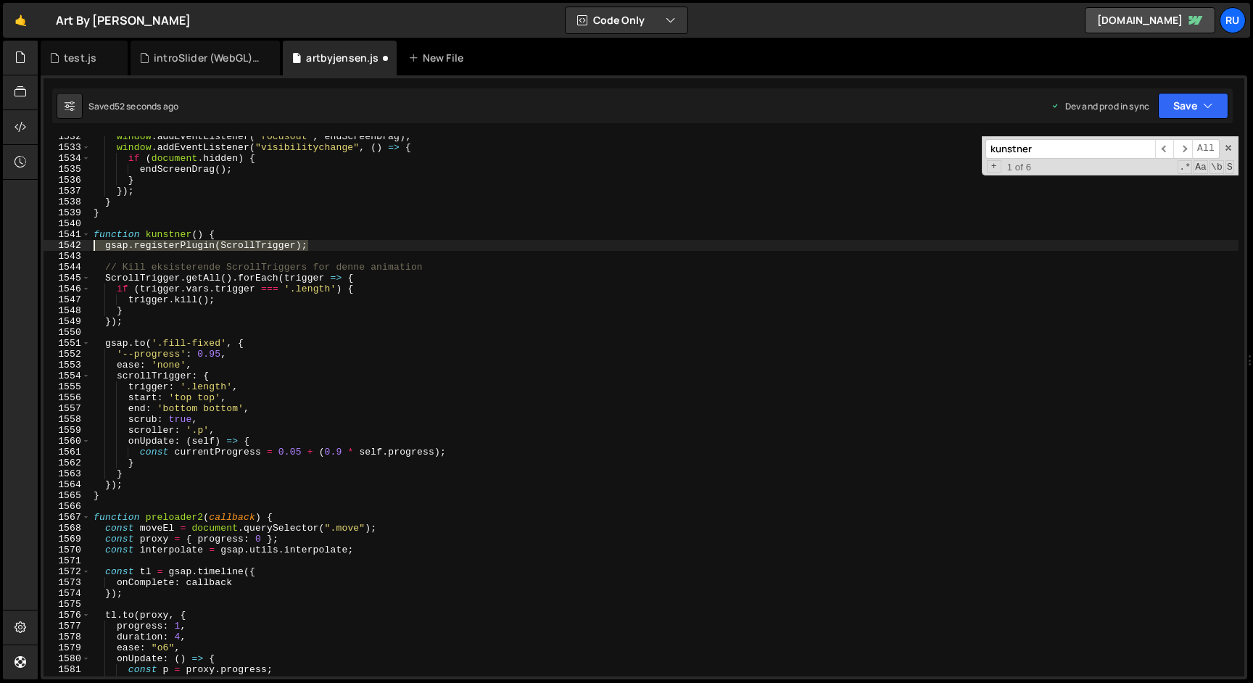
drag, startPoint x: 322, startPoint y: 248, endPoint x: 0, endPoint y: 248, distance: 321.9
click at [0, 248] on div "Hold on a sec... Are you certain you wish to leave this page? Any changes you'v…" at bounding box center [626, 341] width 1253 height 683
type textarea "gsap.registerPlugin(ScrollTrigger);"
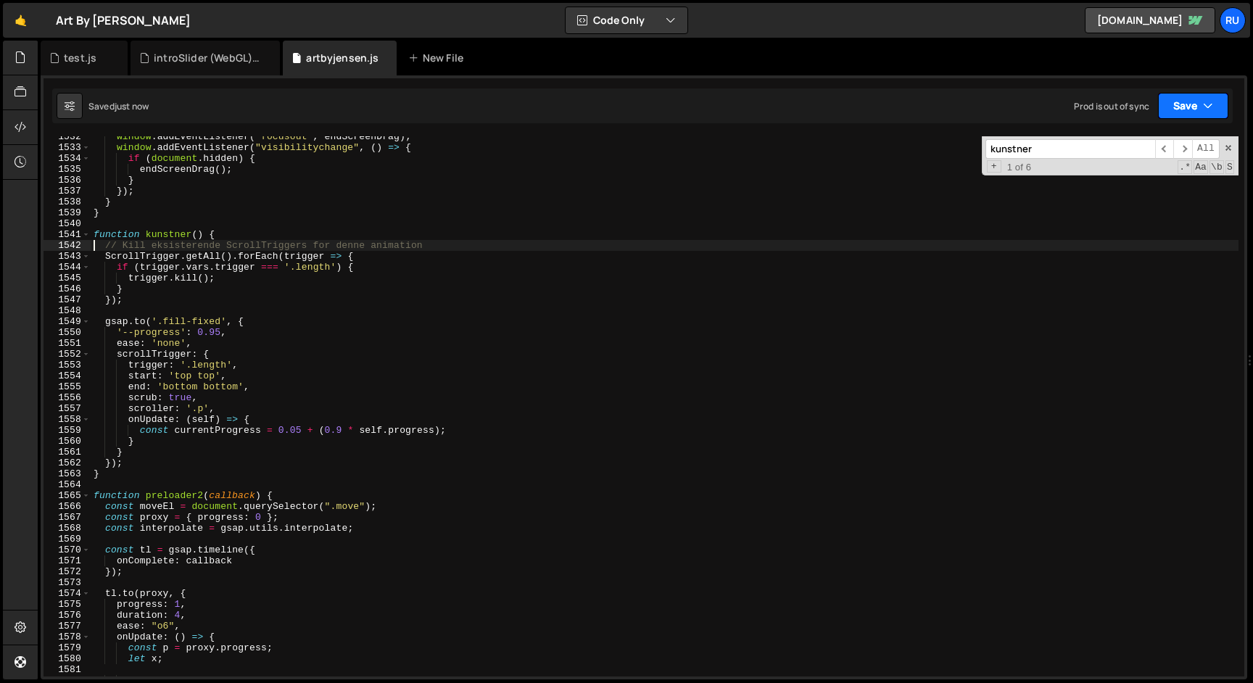
click at [1208, 112] on icon "button" at bounding box center [1208, 106] width 10 height 14
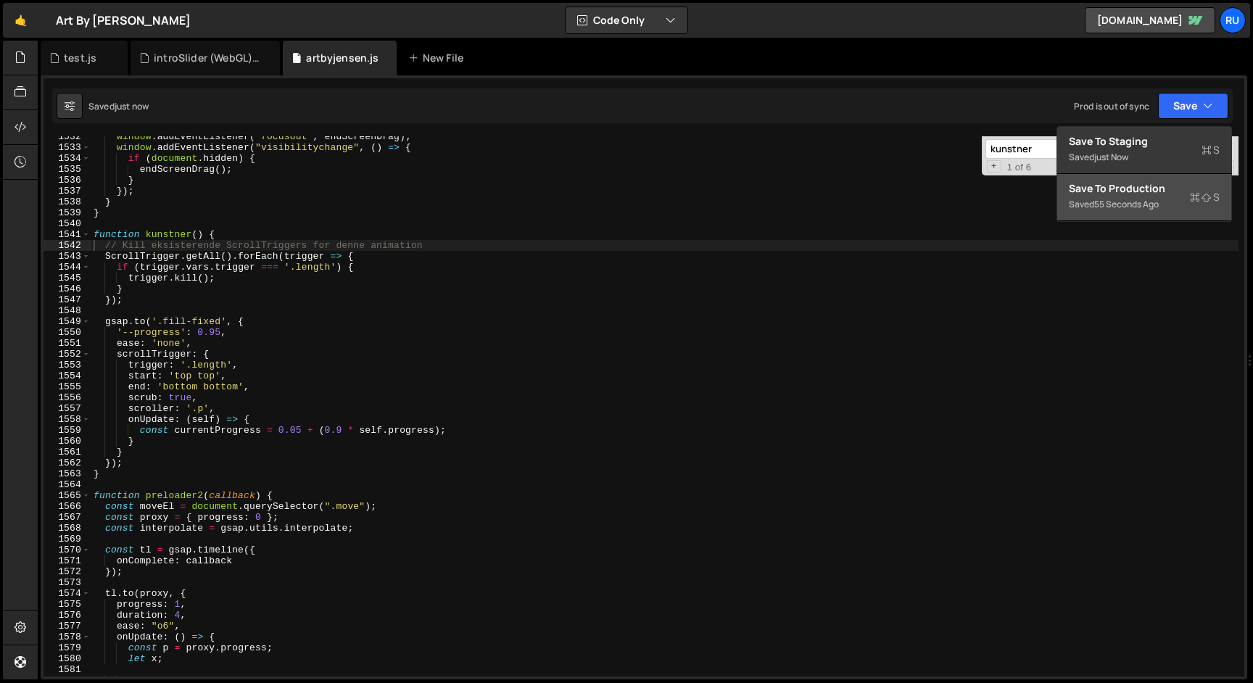
click at [1150, 196] on div "Saved 55 seconds ago" at bounding box center [1144, 204] width 151 height 17
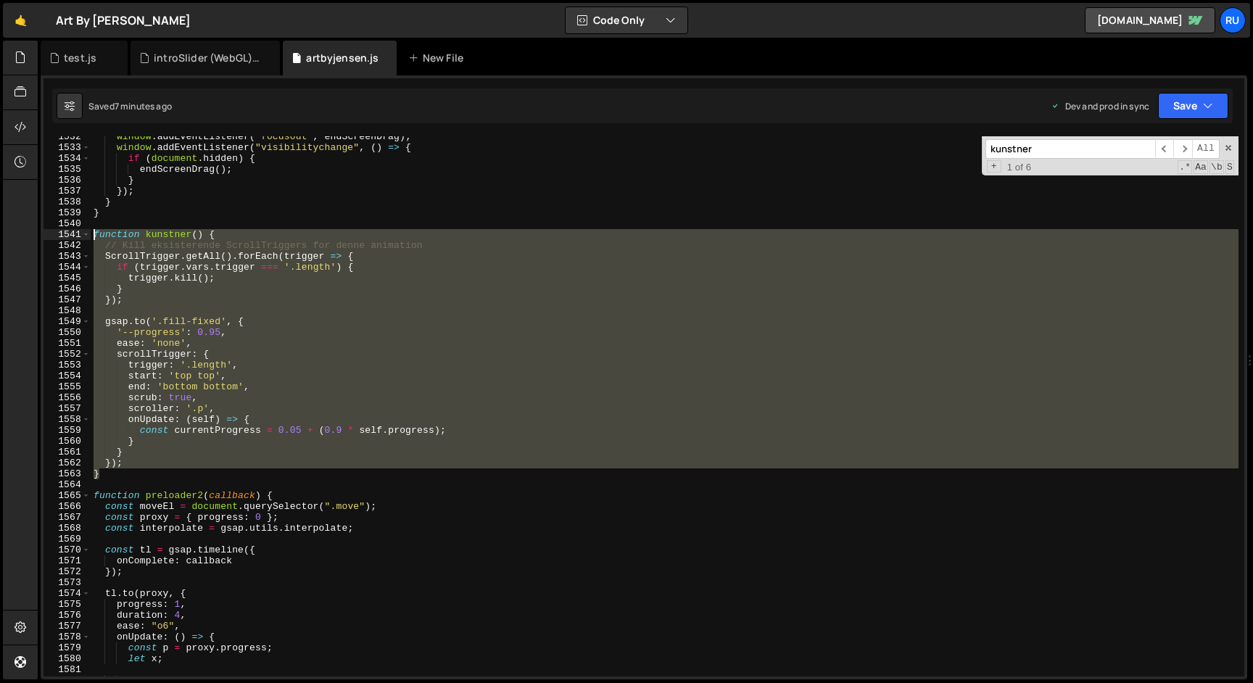
drag, startPoint x: 112, startPoint y: 474, endPoint x: 35, endPoint y: 237, distance: 249.2
click at [35, 237] on div "Hold on a sec... Are you certain you wish to leave this page? Any changes you'v…" at bounding box center [626, 341] width 1253 height 683
paste textarea "}"
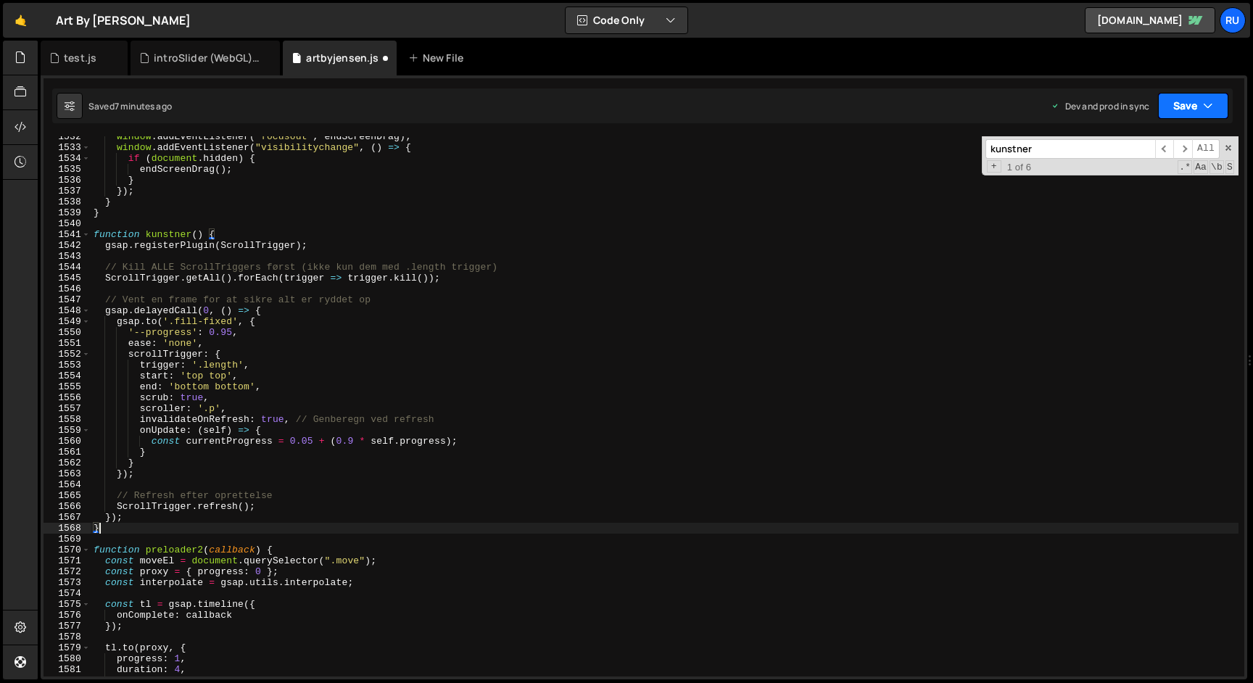
click at [1199, 109] on button "Save" at bounding box center [1193, 106] width 70 height 26
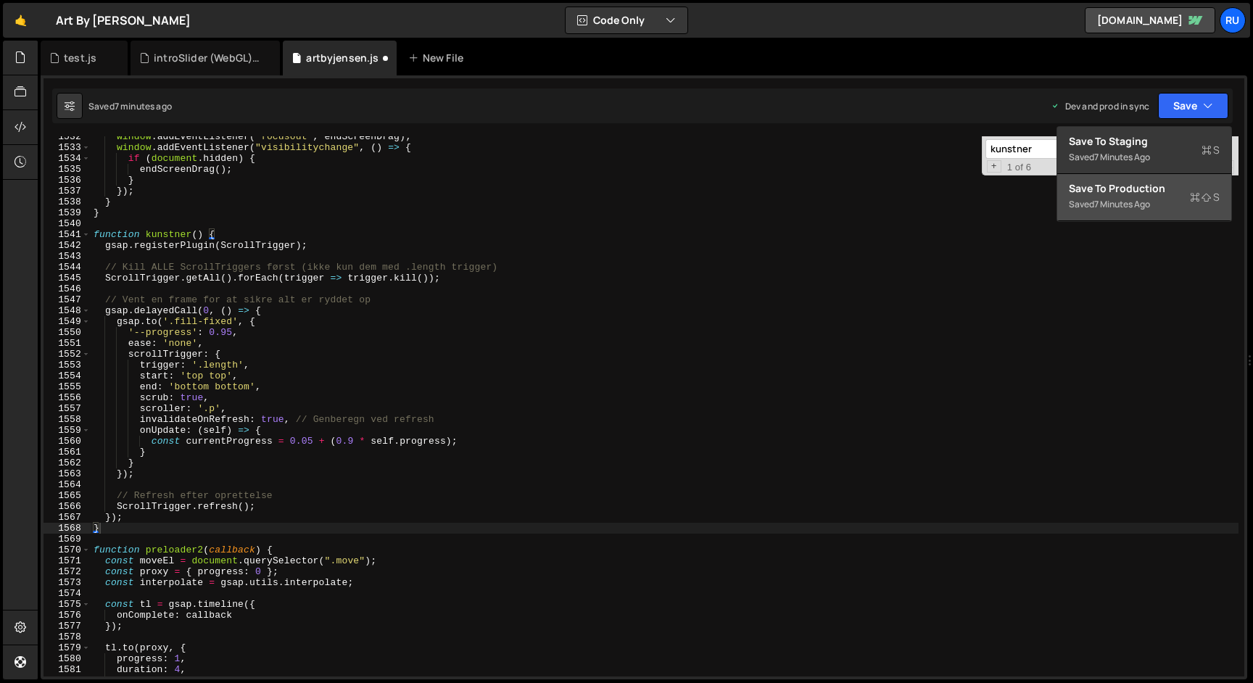
click at [1164, 191] on div "Save to Production S" at bounding box center [1144, 188] width 151 height 14
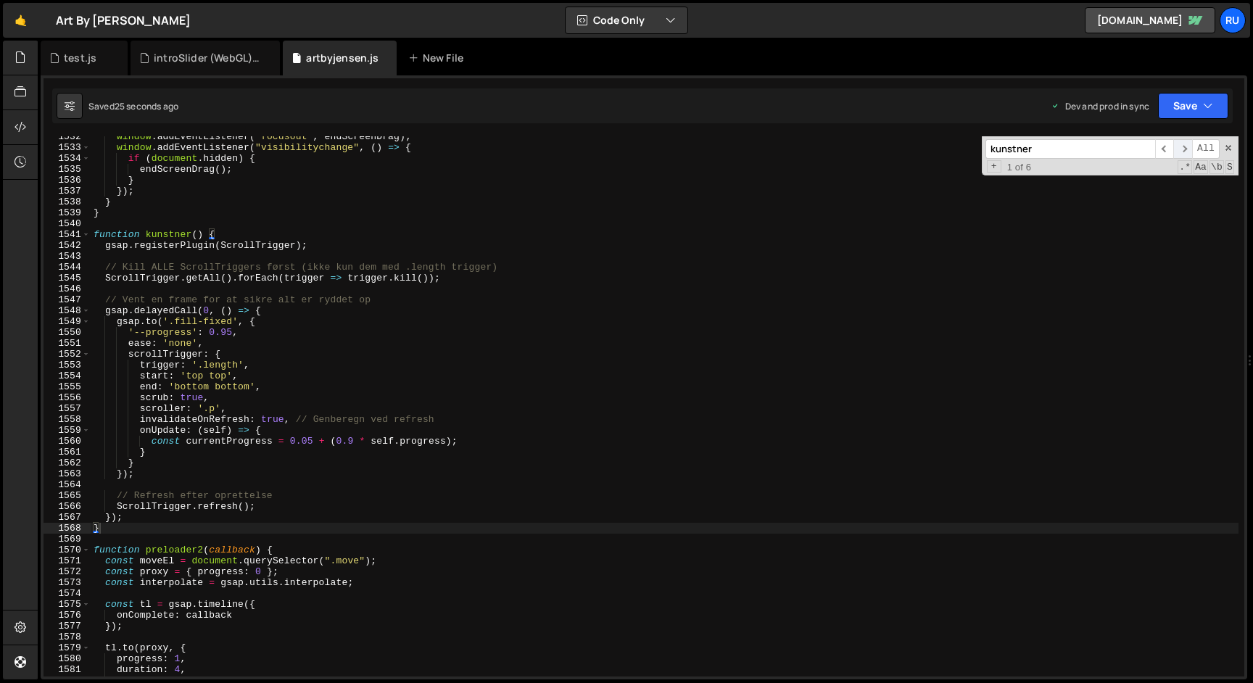
click at [1183, 154] on span "​" at bounding box center [1182, 149] width 19 height 20
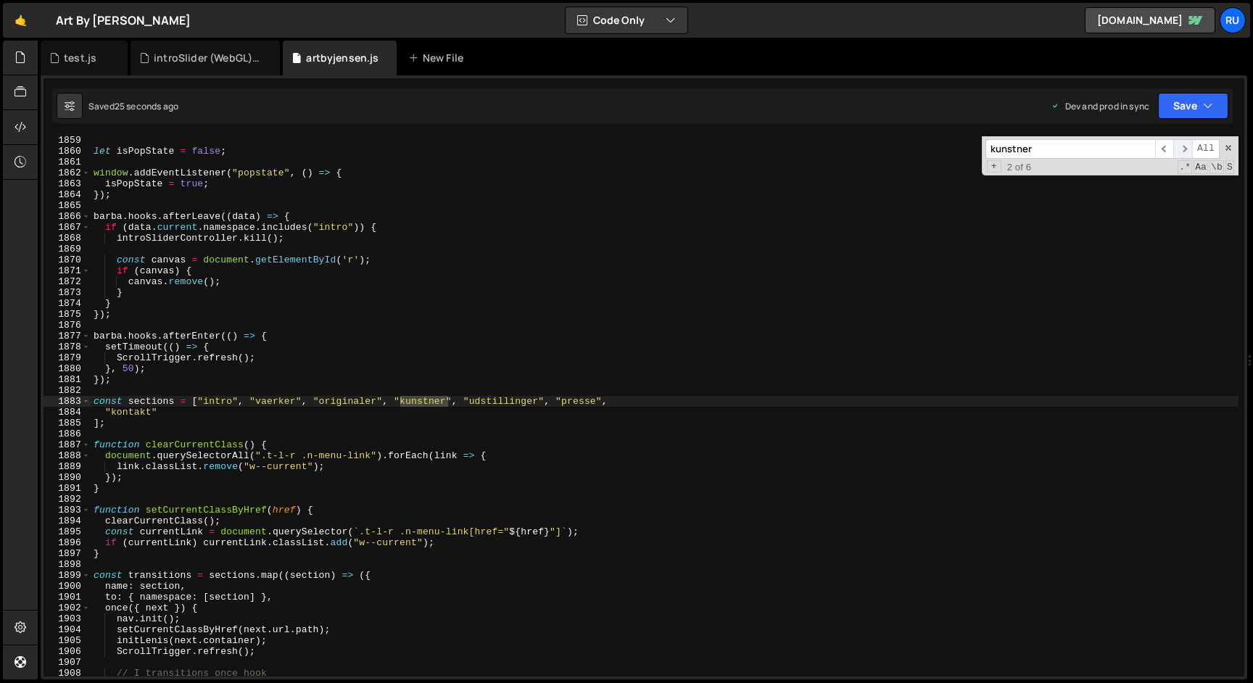
scroll to position [20403, 0]
click at [1183, 154] on span "​" at bounding box center [1182, 149] width 19 height 20
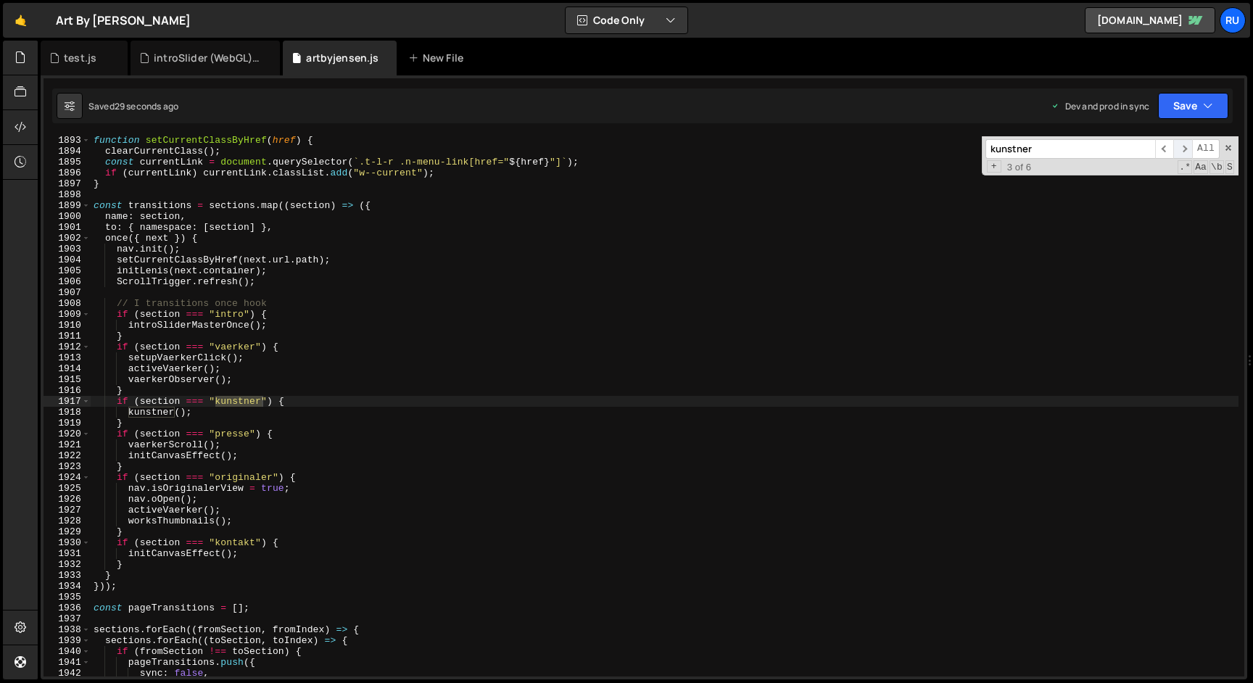
click at [1182, 154] on span "​" at bounding box center [1182, 149] width 19 height 20
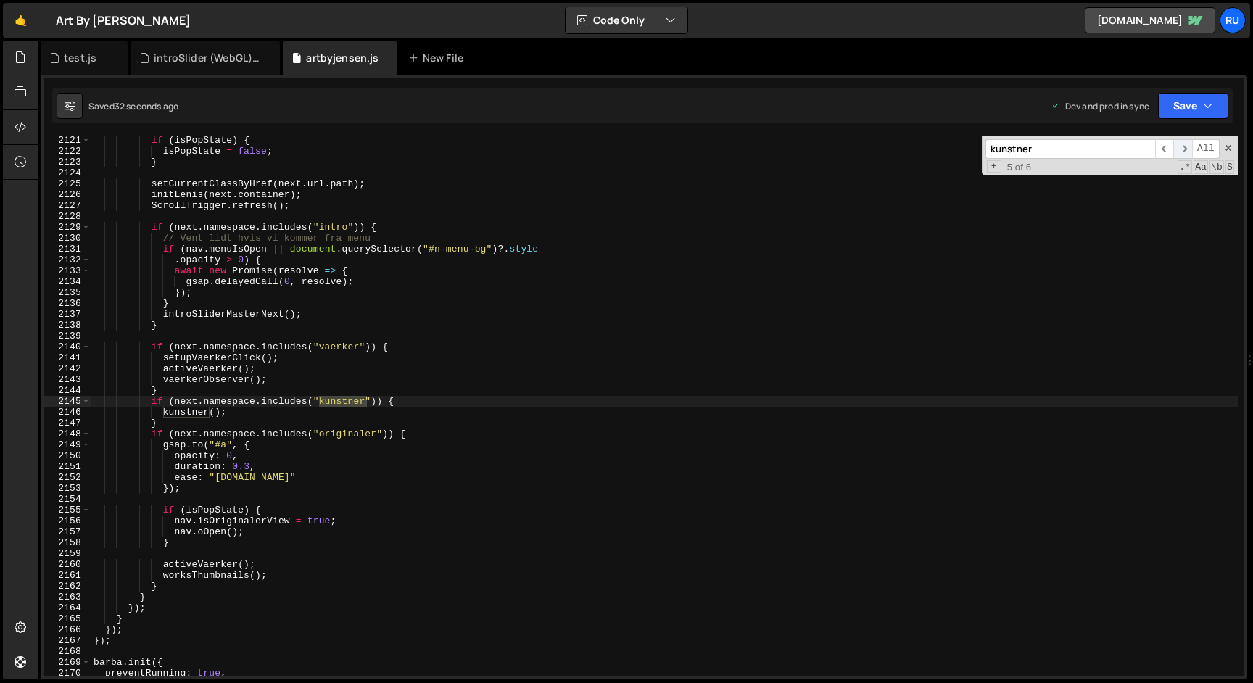
click at [1182, 154] on span "​" at bounding box center [1182, 149] width 19 height 20
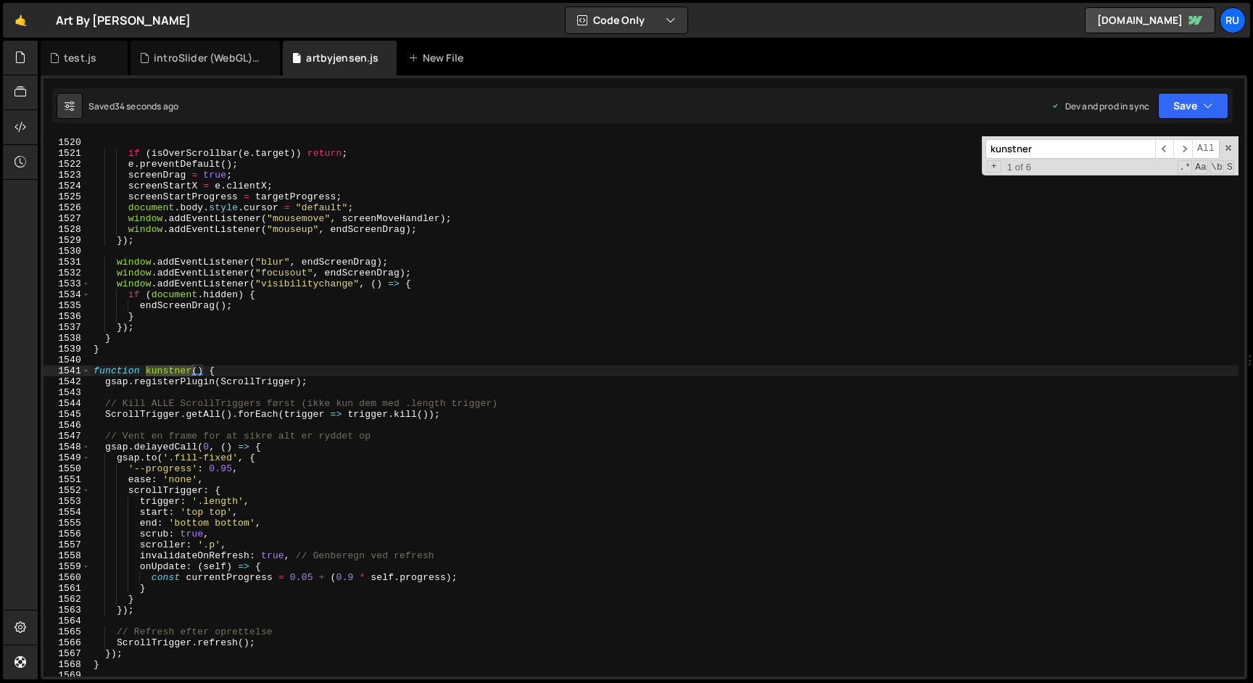
scroll to position [16280, 0]
type textarea "gsap.registerPlugin(ScrollTrigger);"
drag, startPoint x: 320, startPoint y: 384, endPoint x: 0, endPoint y: 384, distance: 319.7
click at [0, 384] on div "Hold on a sec... Are you certain you wish to leave this page? Any changes you'v…" at bounding box center [626, 341] width 1253 height 683
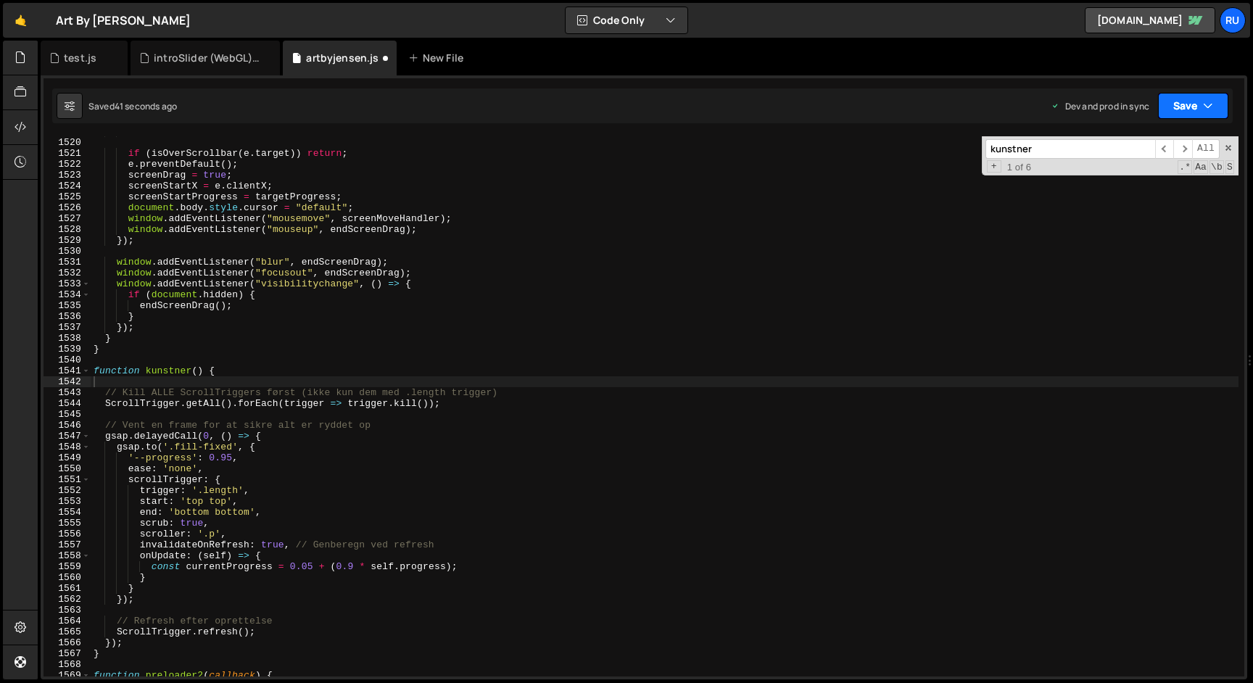
click at [1195, 109] on button "Save" at bounding box center [1193, 106] width 70 height 26
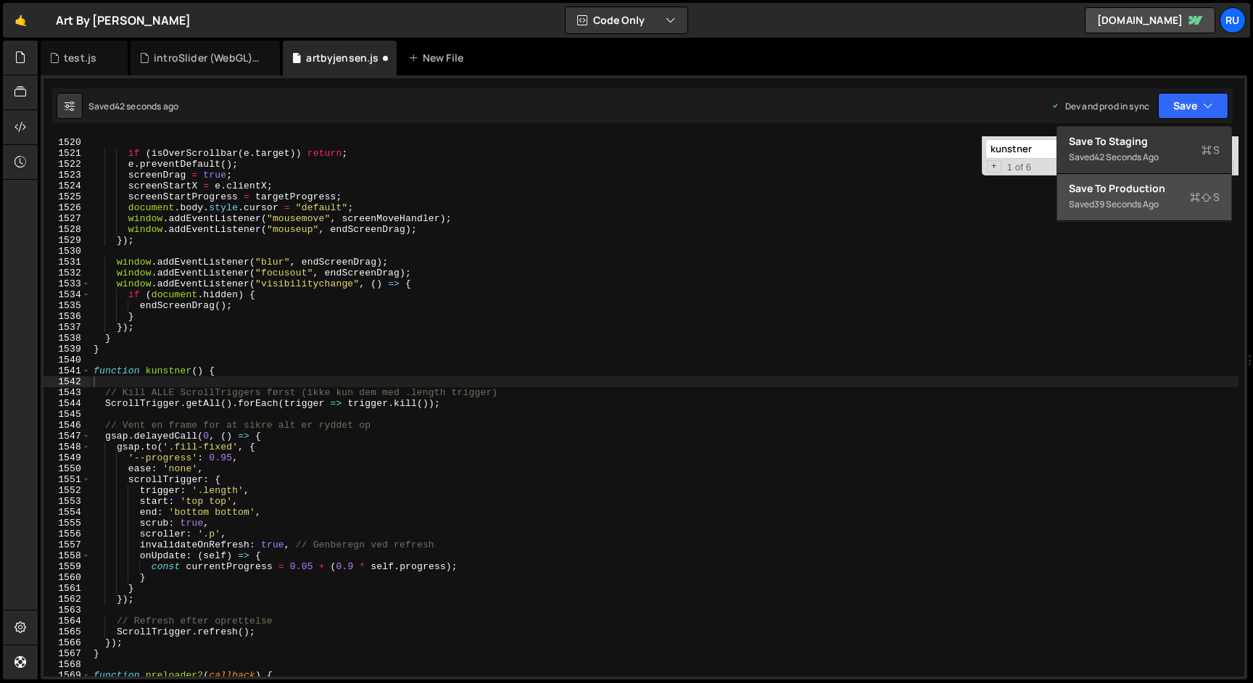
click at [1150, 191] on div "Save to Production S" at bounding box center [1144, 188] width 151 height 14
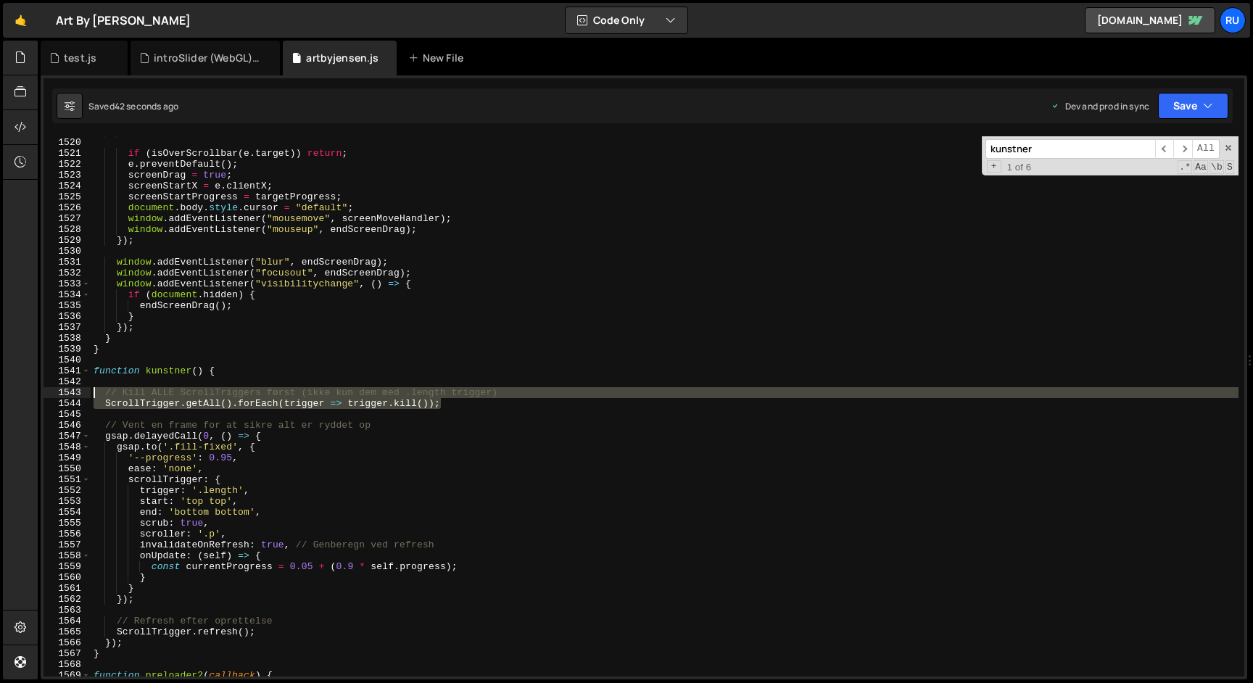
drag, startPoint x: 455, startPoint y: 406, endPoint x: 20, endPoint y: 396, distance: 435.1
click at [20, 396] on div "Hold on a sec... Are you certain you wish to leave this page? Any changes you'v…" at bounding box center [626, 341] width 1253 height 683
type textarea "// Kill ALLE ScrollTriggers først (ikke kun dem med .length trigger) ScrollTrig…"
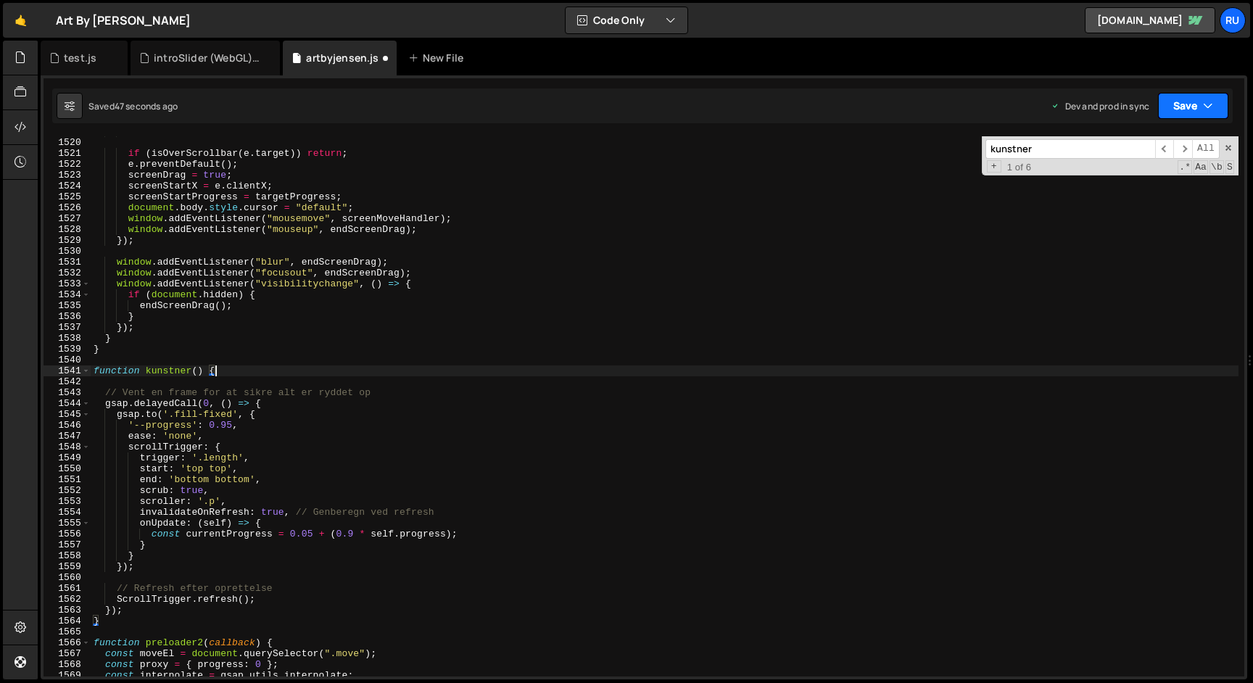
click at [1183, 102] on button "Save" at bounding box center [1193, 106] width 70 height 26
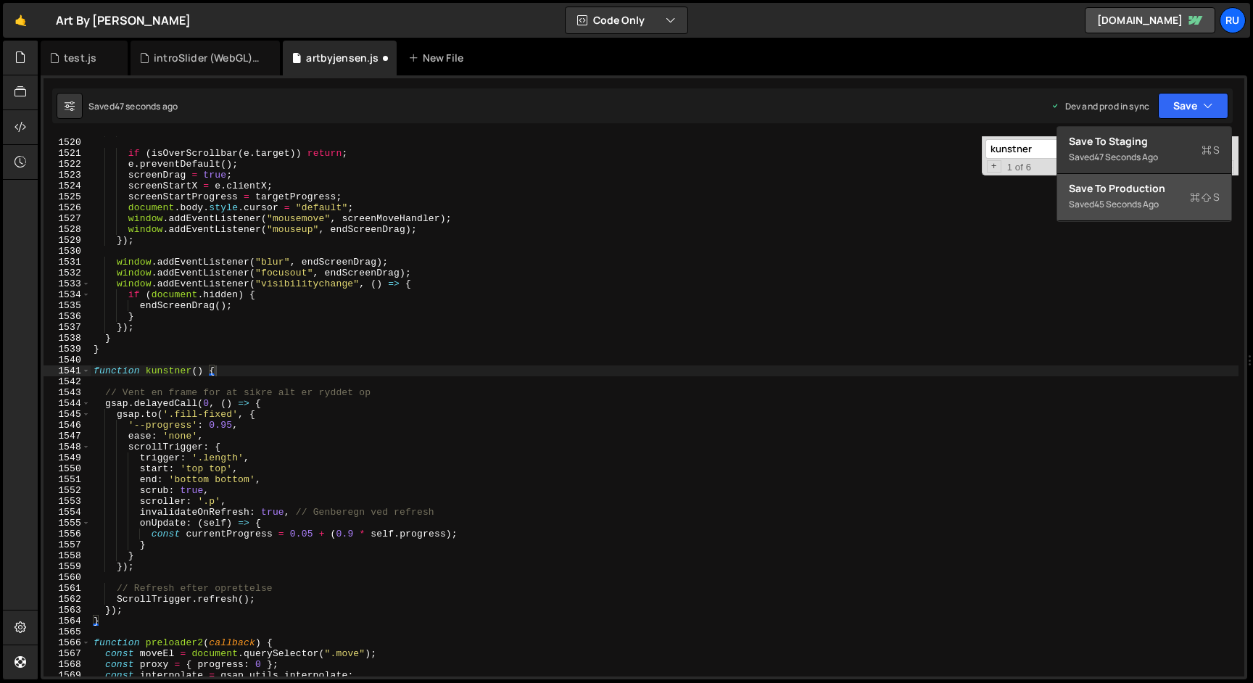
click at [1180, 178] on button "Save to Production S Saved 45 seconds ago" at bounding box center [1144, 197] width 174 height 47
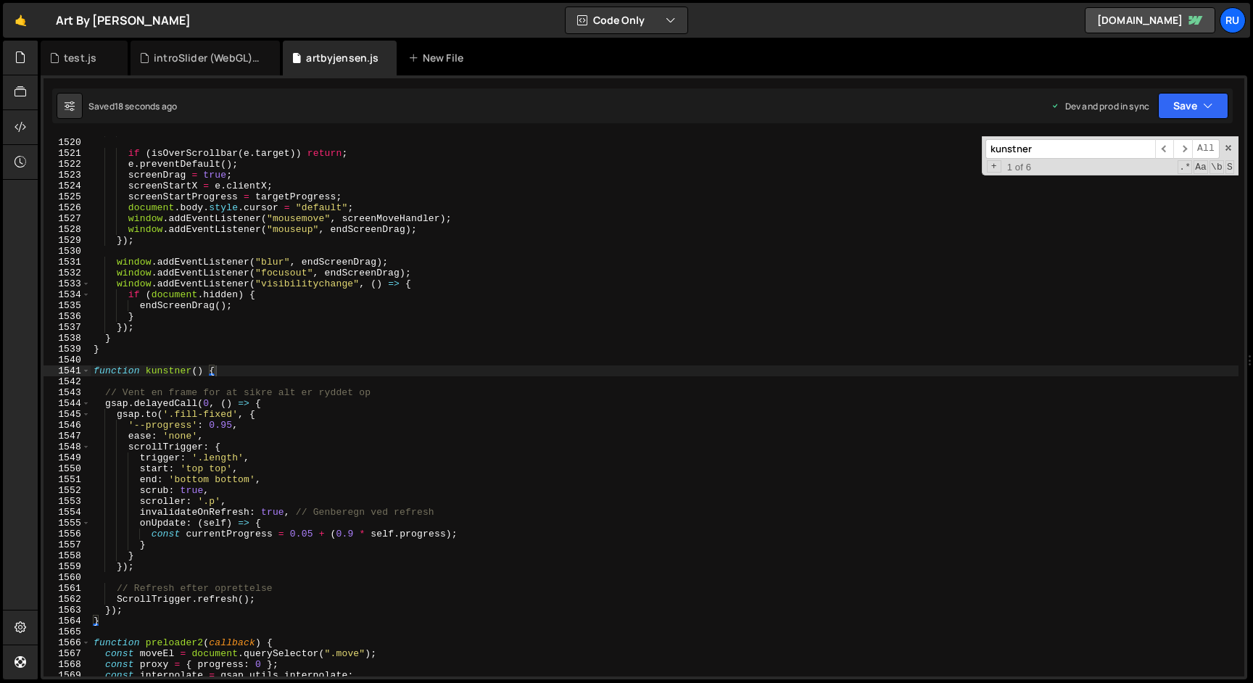
click at [270, 608] on div "if ( ! window . matchMedia ( "(pointer: fine)" ) . matches ) return ; if ( isOv…" at bounding box center [665, 407] width 1148 height 562
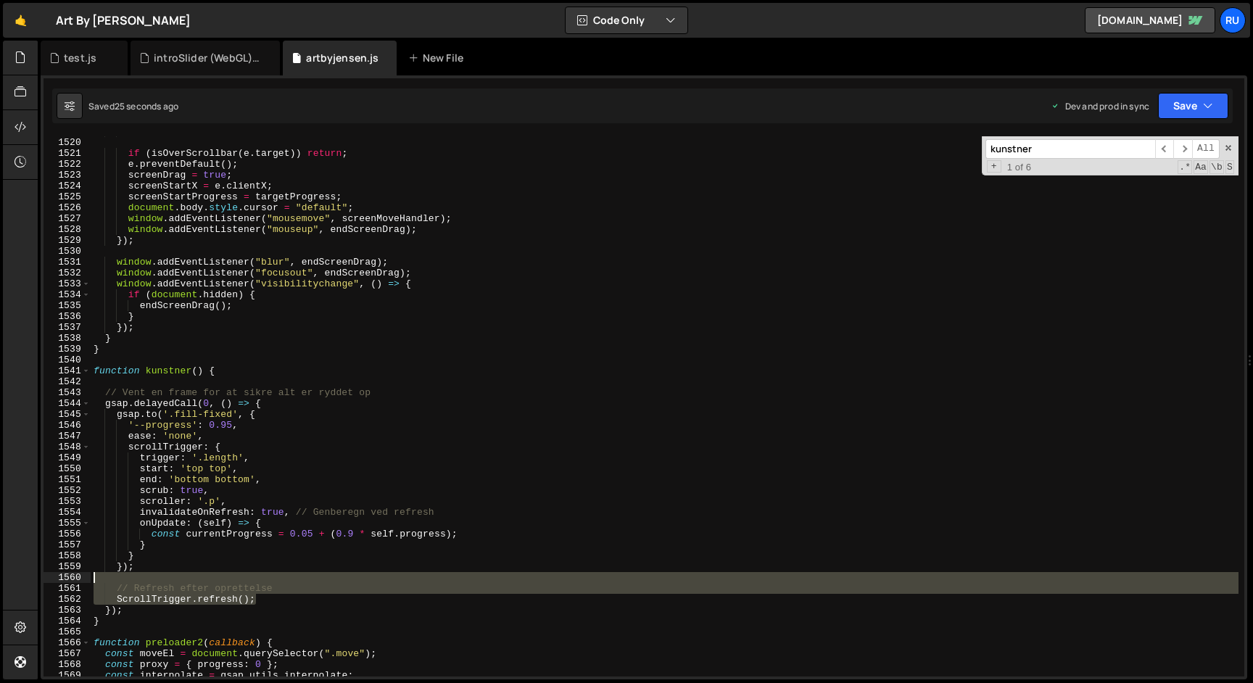
drag, startPoint x: 305, startPoint y: 601, endPoint x: 19, endPoint y: 579, distance: 287.2
click at [19, 579] on div "Hold on a sec... Are you certain you wish to leave this page? Any changes you'v…" at bounding box center [626, 341] width 1253 height 683
type textarea "// Refresh efter oprettelse"
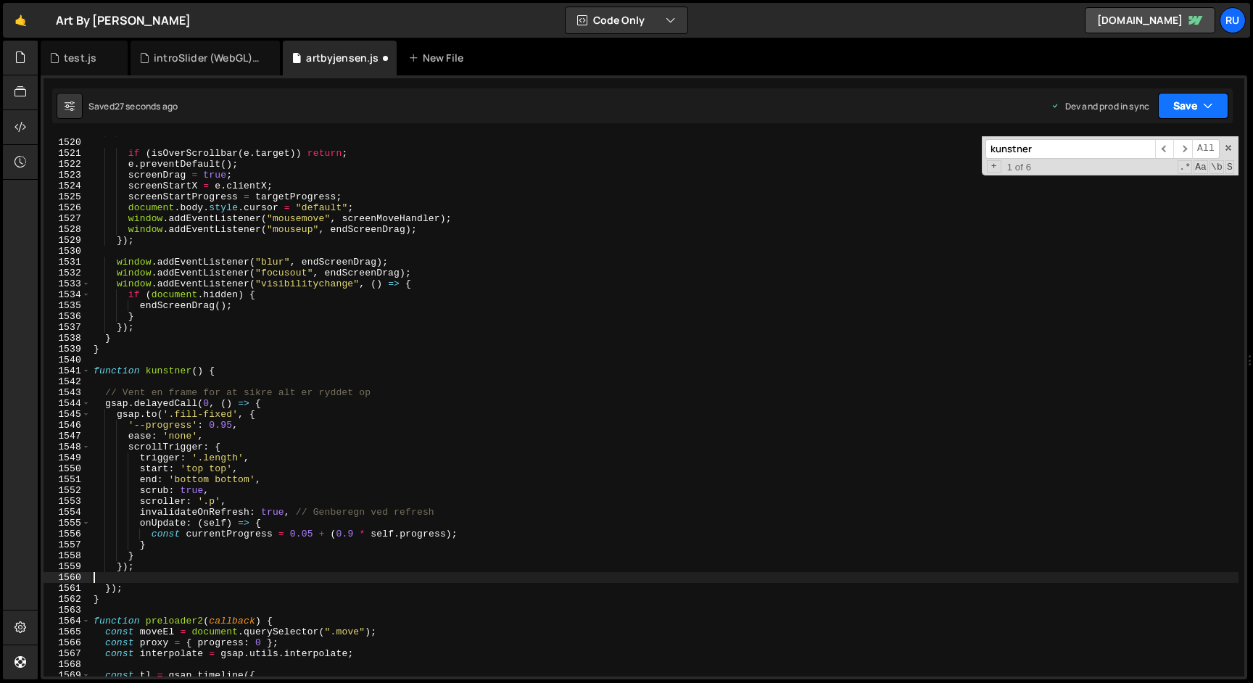
click at [1203, 99] on icon "button" at bounding box center [1208, 106] width 10 height 14
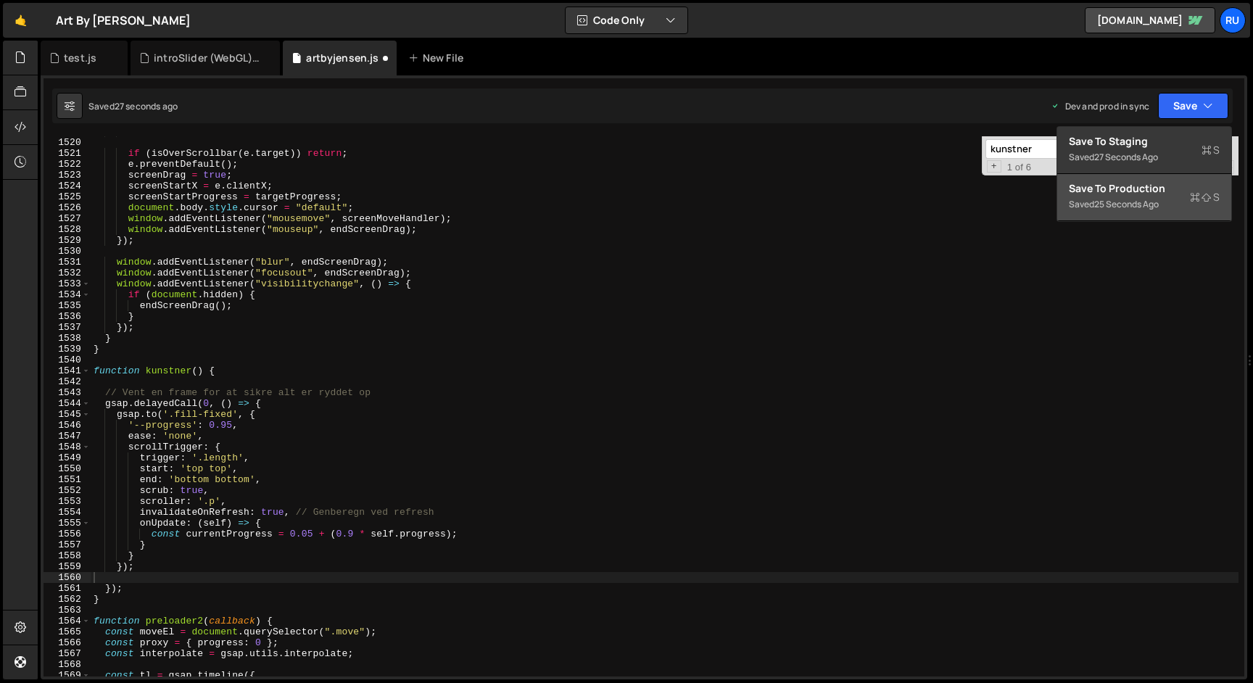
click at [1176, 190] on div "Save to Production S" at bounding box center [1144, 188] width 151 height 14
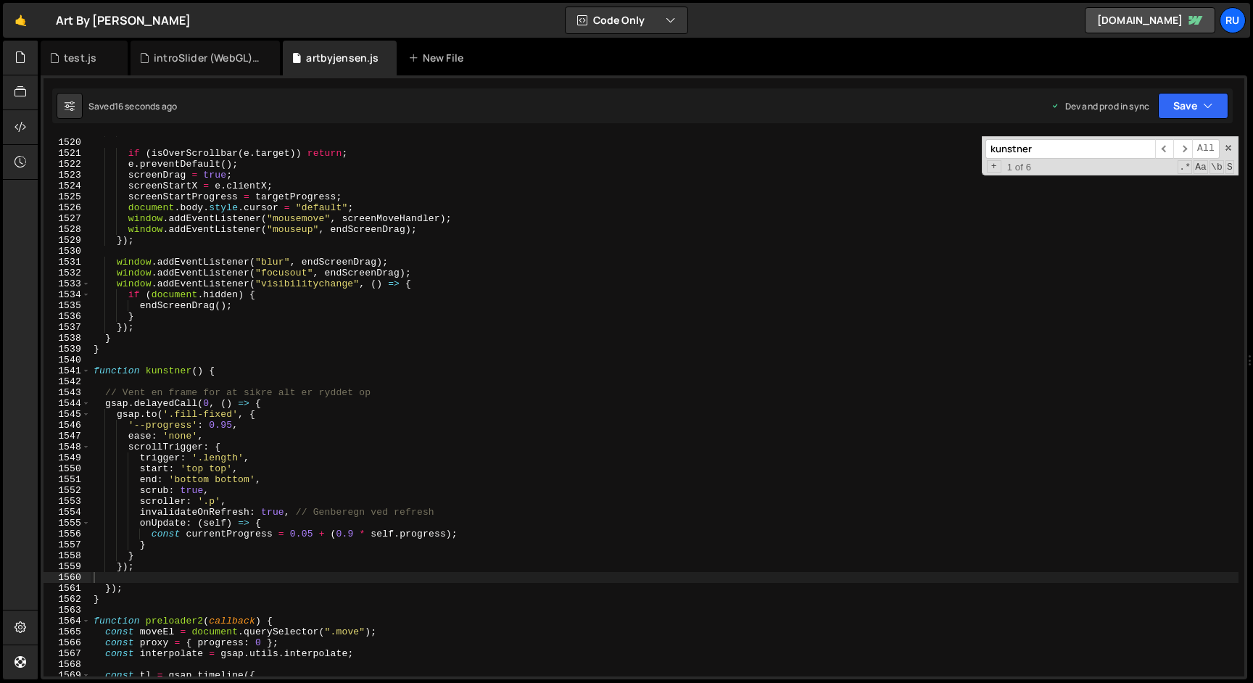
click at [215, 473] on div "if ( ! window . matchMedia ( "(pointer: fine)" ) . matches ) return ; if ( isOv…" at bounding box center [665, 407] width 1148 height 562
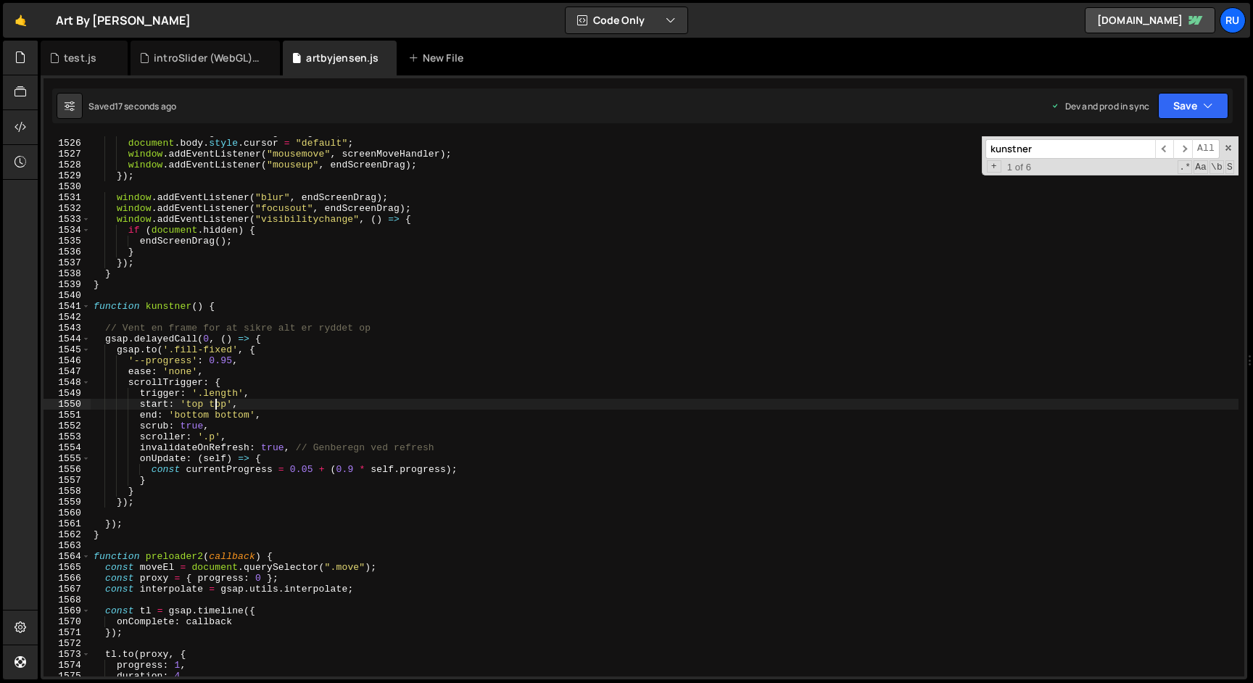
scroll to position [16386, 0]
click at [300, 449] on div "screenStartProgress = targetProgress ; document . body . style . cursor = "defa…" at bounding box center [665, 408] width 1148 height 562
type textarea "invalidateOnRefresh: true, // Genberegn ved refresh"
drag, startPoint x: 291, startPoint y: 449, endPoint x: 135, endPoint y: 449, distance: 155.9
click at [135, 449] on div "screenStartProgress = targetProgress ; document . body . style . cursor = "defa…" at bounding box center [665, 408] width 1148 height 562
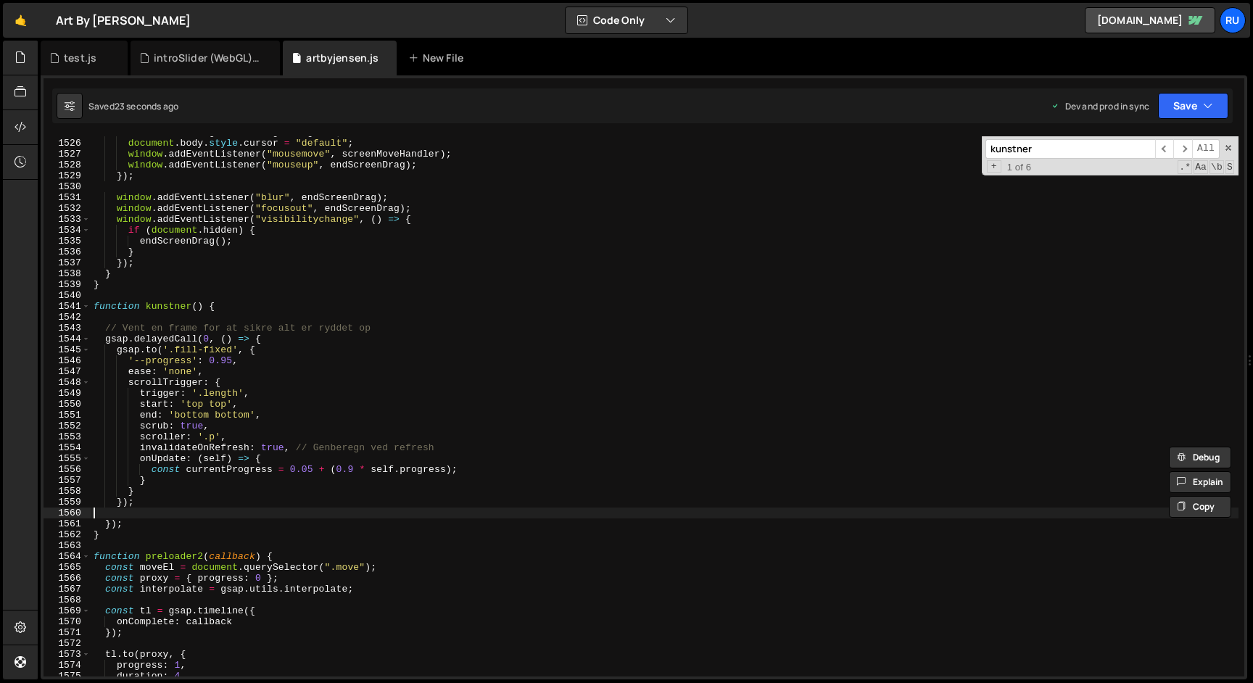
click at [285, 513] on div "screenStartProgress = targetProgress ; document . body . style . cursor = "defa…" at bounding box center [665, 408] width 1148 height 562
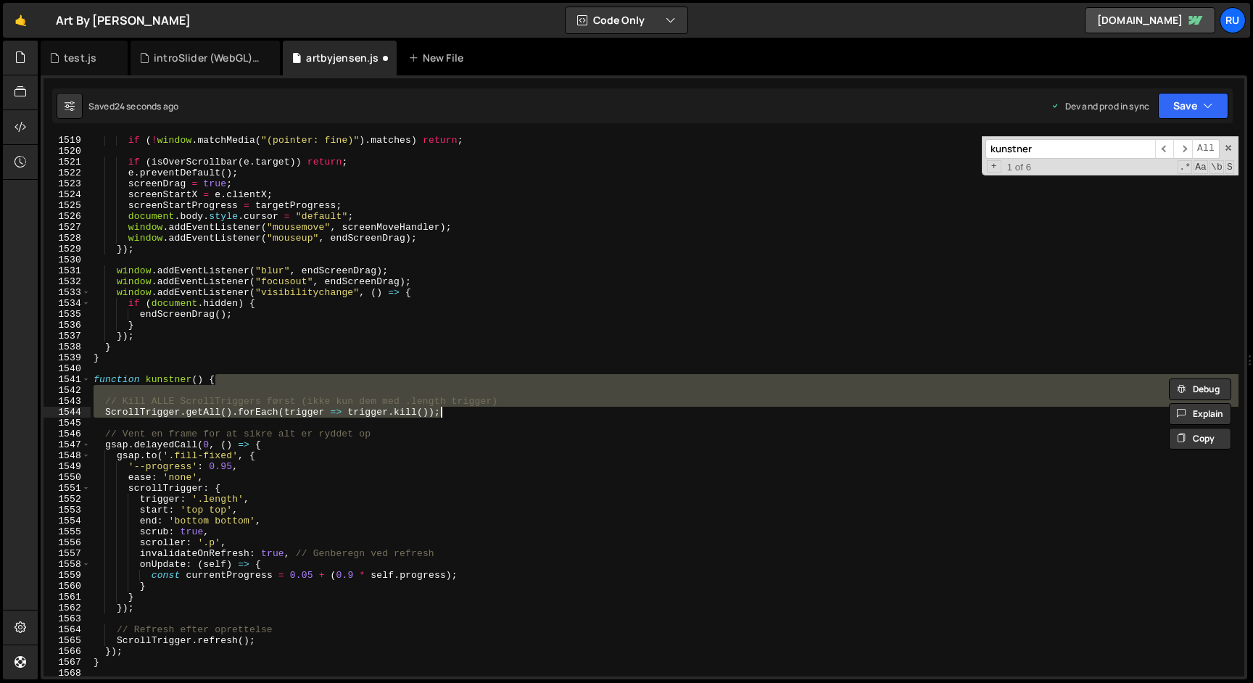
scroll to position [16278, 0]
type textarea "});"
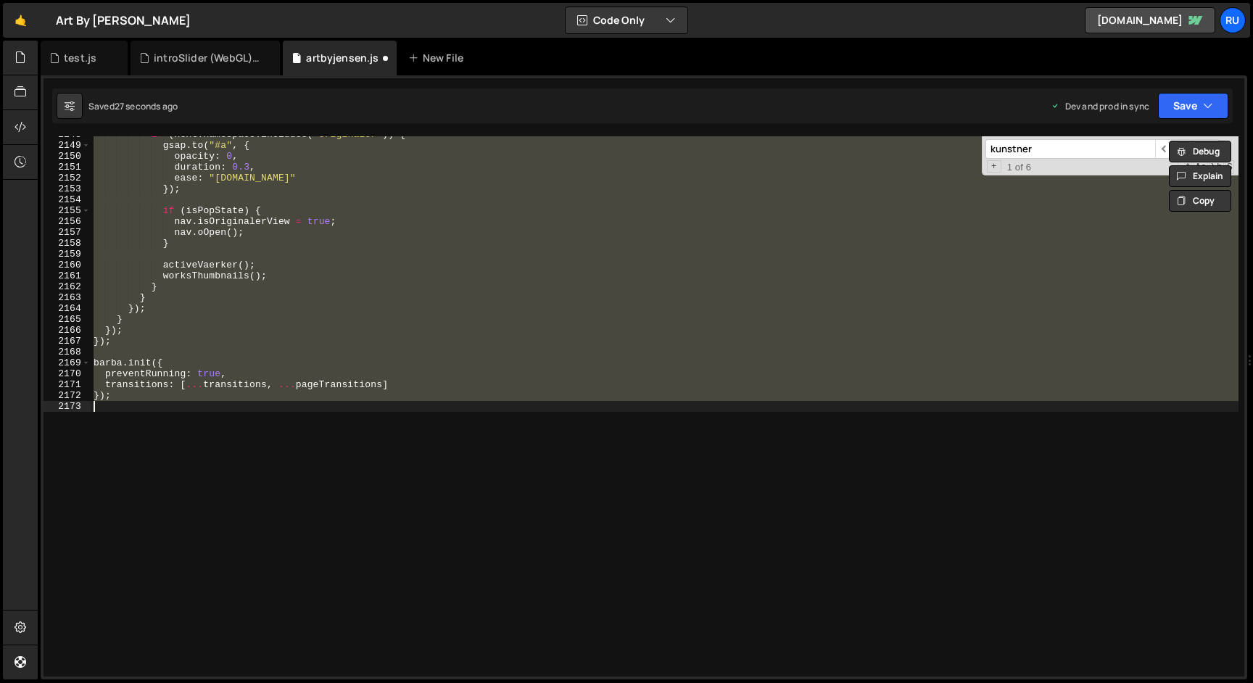
type textarea "}); }"
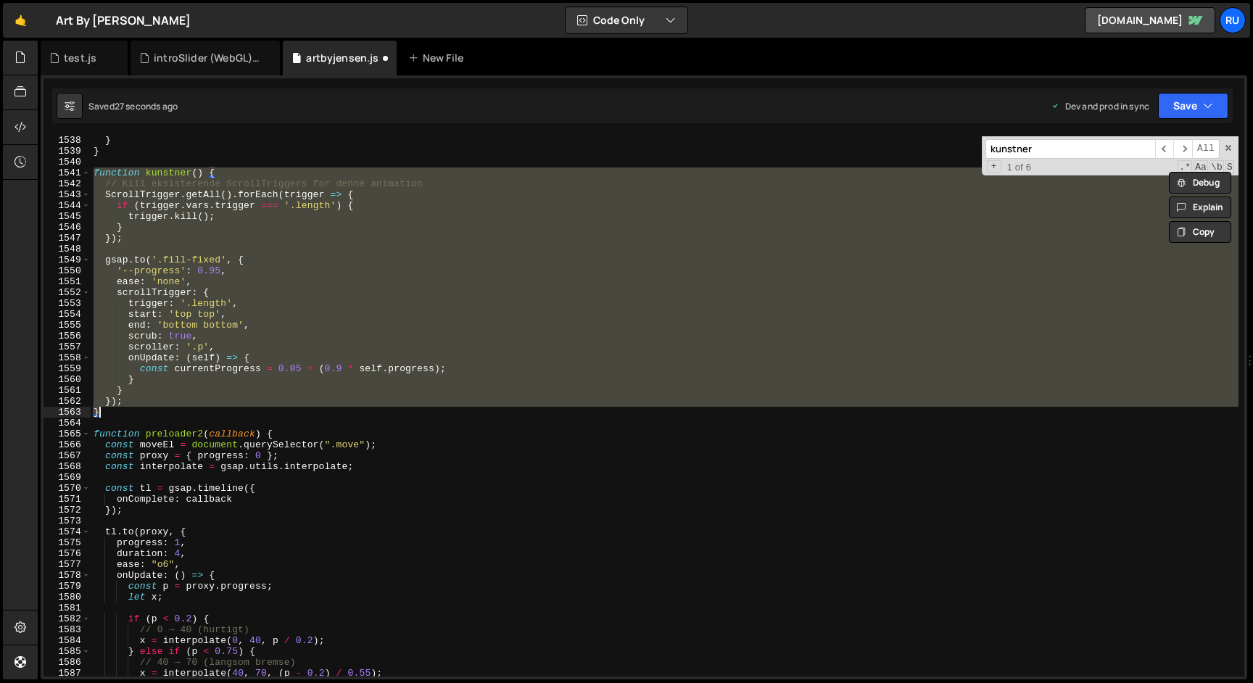
scroll to position [16510, 0]
click at [157, 249] on div "} } function kunstner ( ) { // Kill eksisterende ScrollTriggers for denne anima…" at bounding box center [665, 406] width 1148 height 540
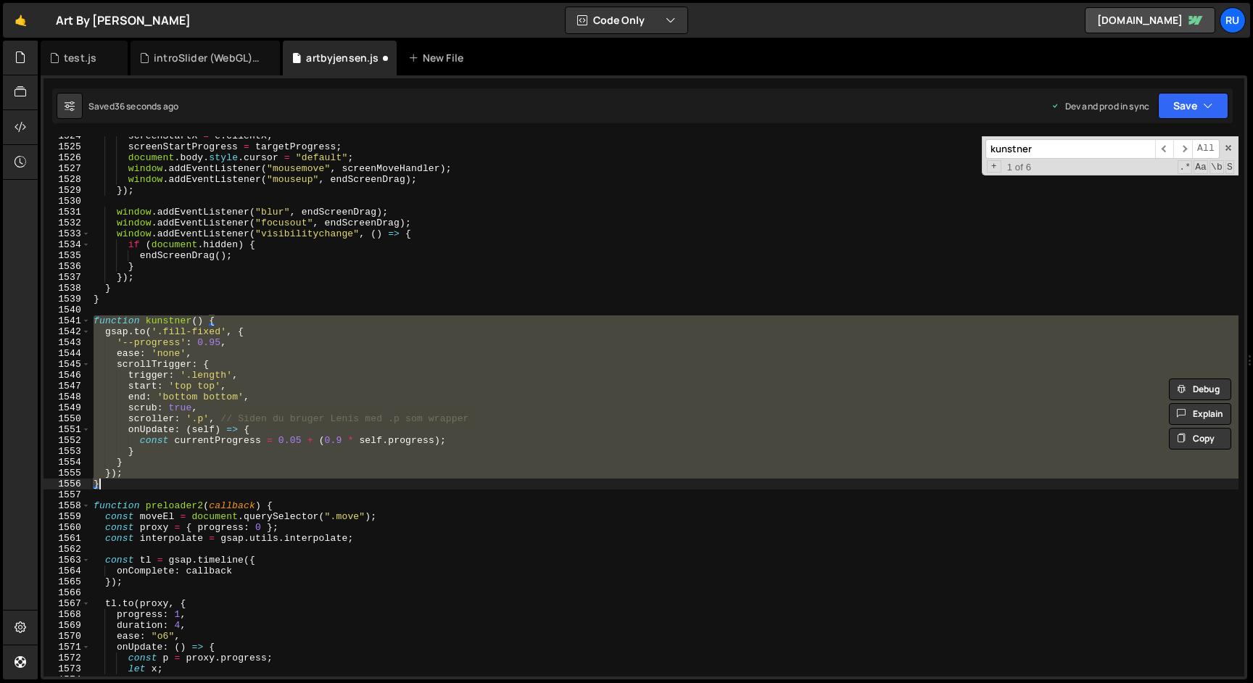
scroll to position [16420, 0]
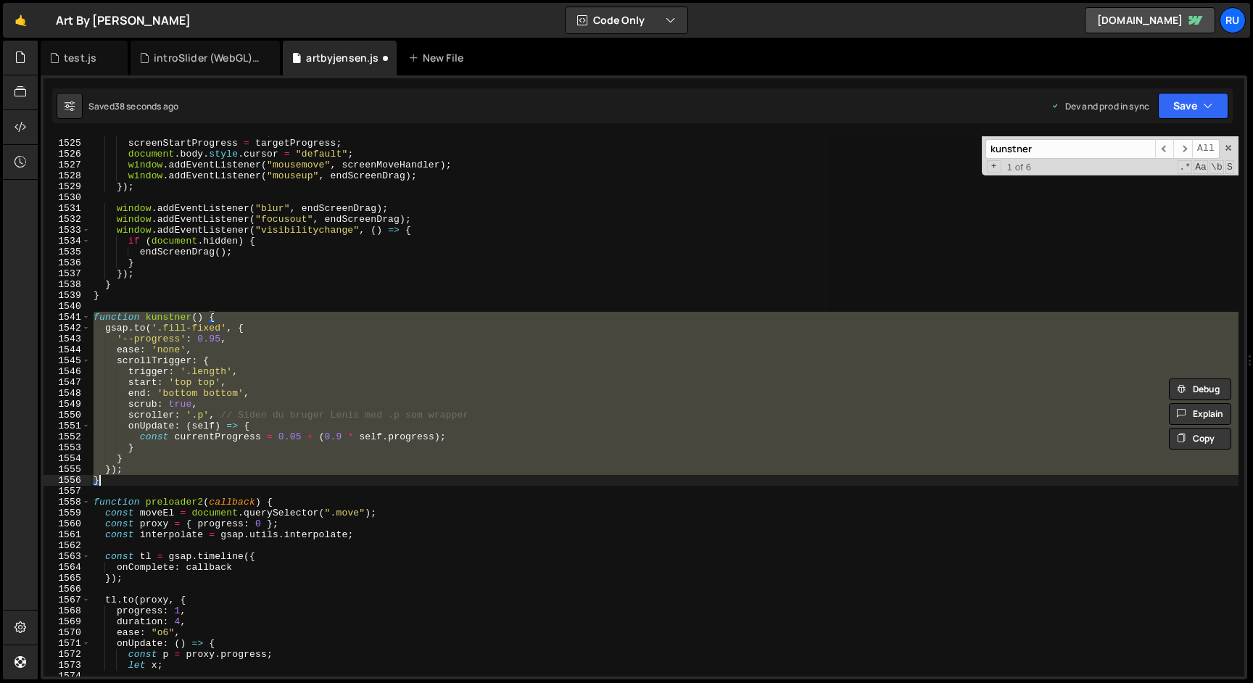
click at [217, 416] on div "screenStartX = e . clientX ; screenStartProgress = targetProgress ; document . …" at bounding box center [665, 406] width 1148 height 540
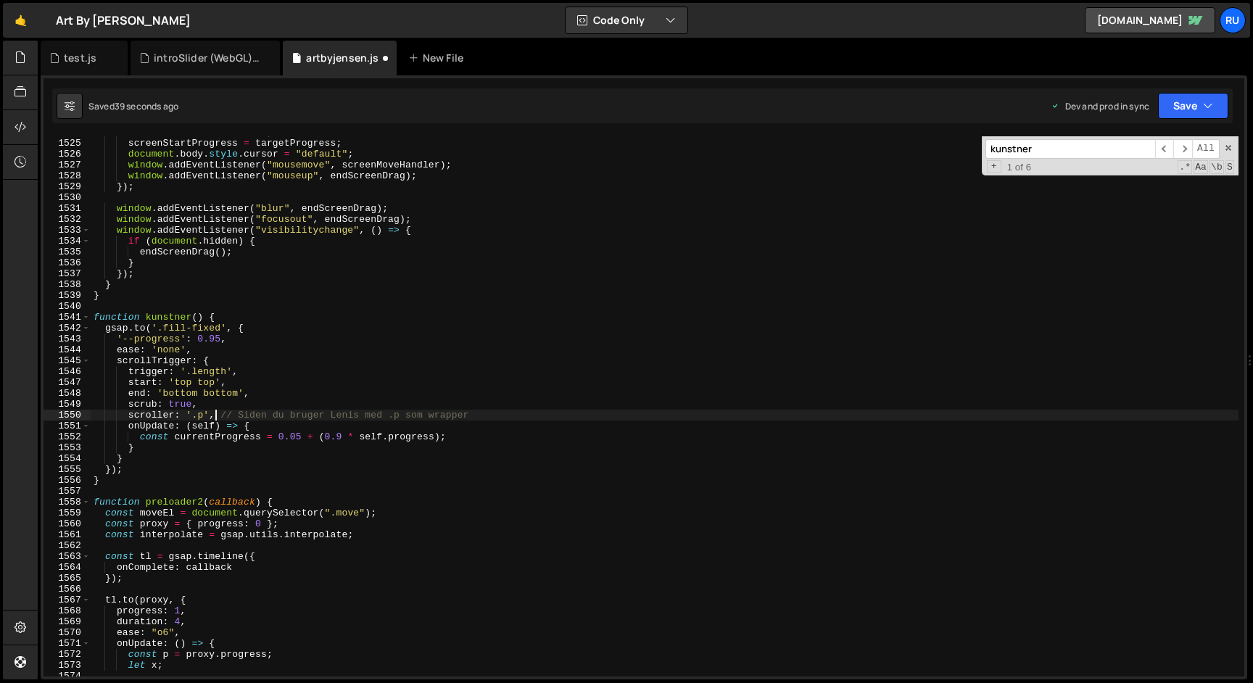
scroll to position [0, 2]
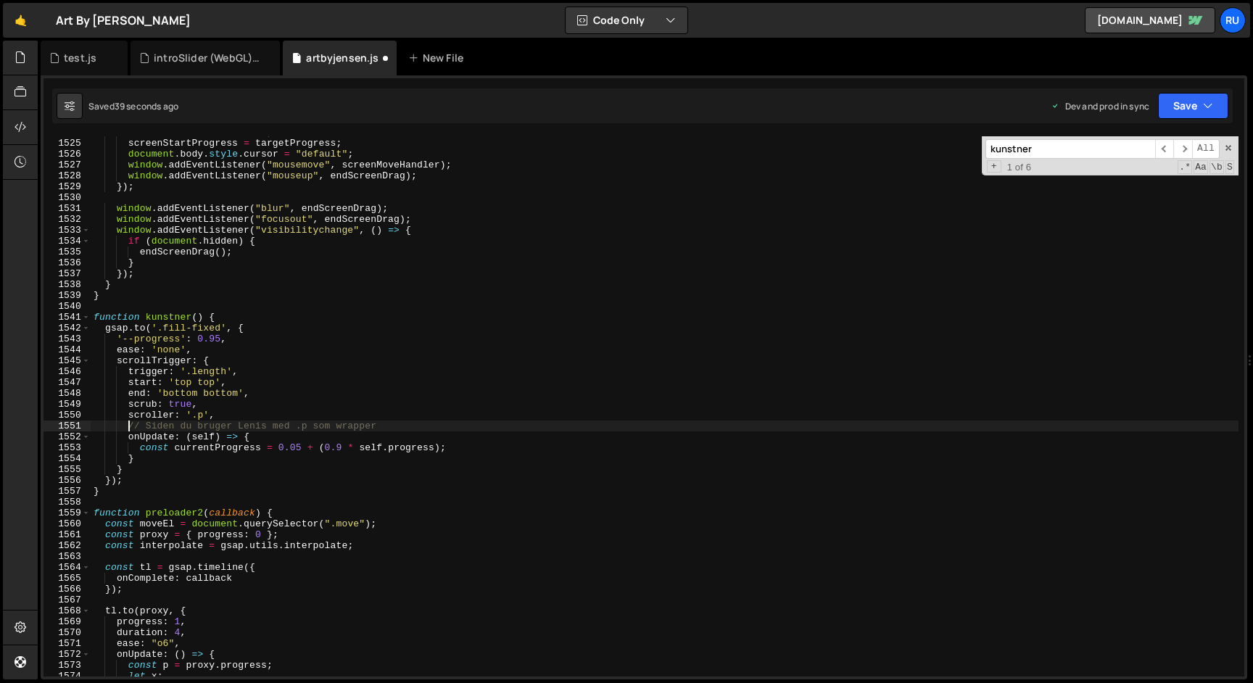
paste textarea "invalidateOnRefresh: true,"
type textarea "invalidateOnRefresh: true, // Siden du bruger Lenis med .p som wrapper"
click at [1181, 106] on button "Save" at bounding box center [1193, 106] width 70 height 26
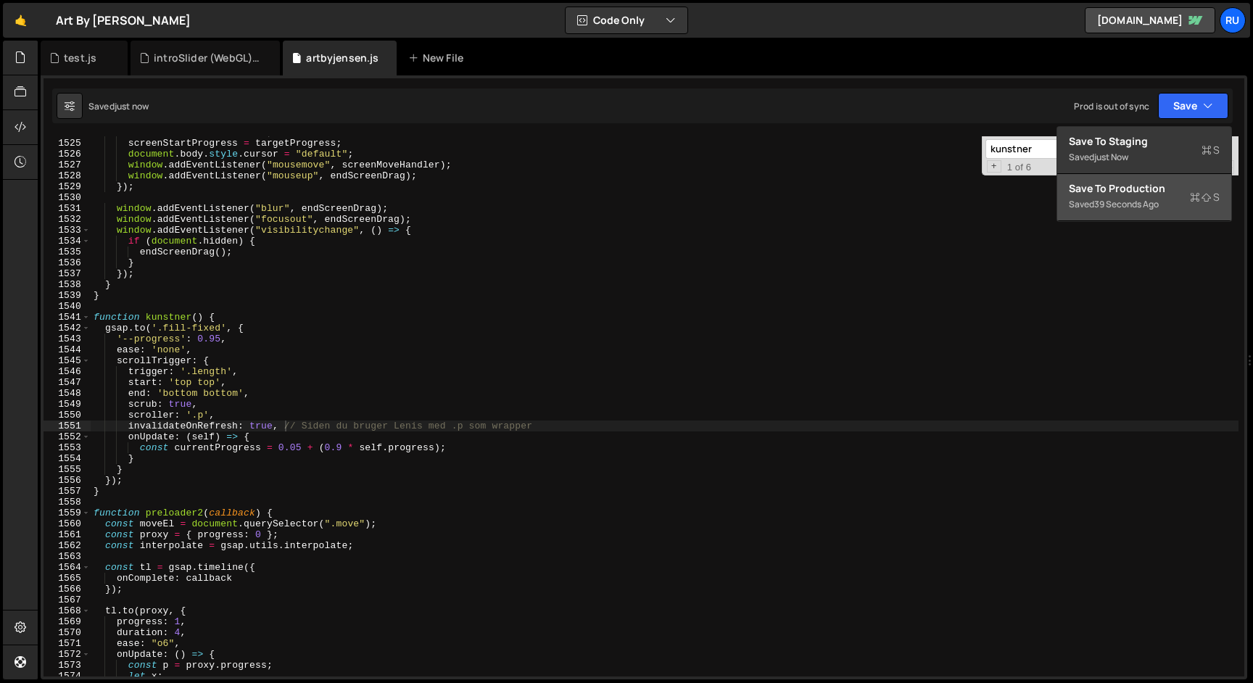
click at [1166, 185] on div "Save to Production S" at bounding box center [1144, 188] width 151 height 14
